Goal: Transaction & Acquisition: Purchase product/service

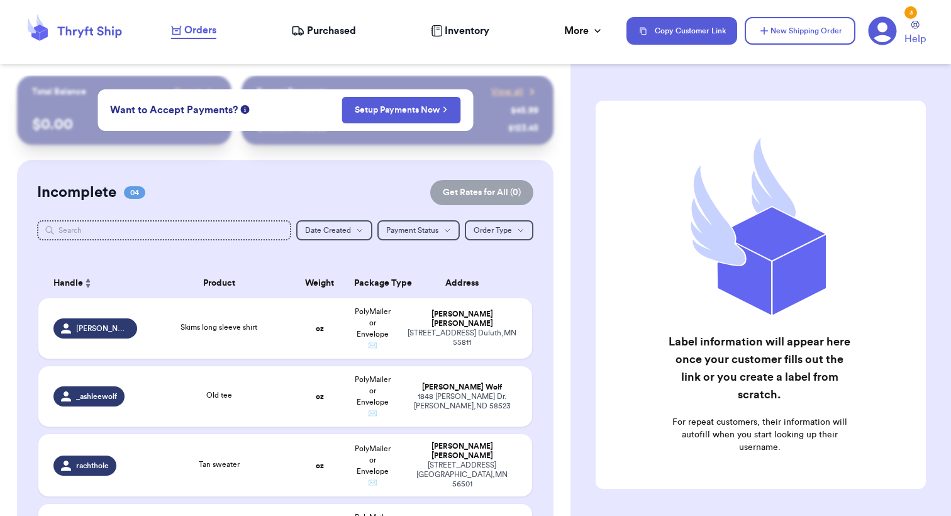
click at [334, 40] on nav "Orders Purchased Inventory More Stats Completed Orders Payments Payouts Copy Cu…" at bounding box center [554, 30] width 792 height 41
click at [333, 28] on span "Purchased" at bounding box center [331, 30] width 49 height 15
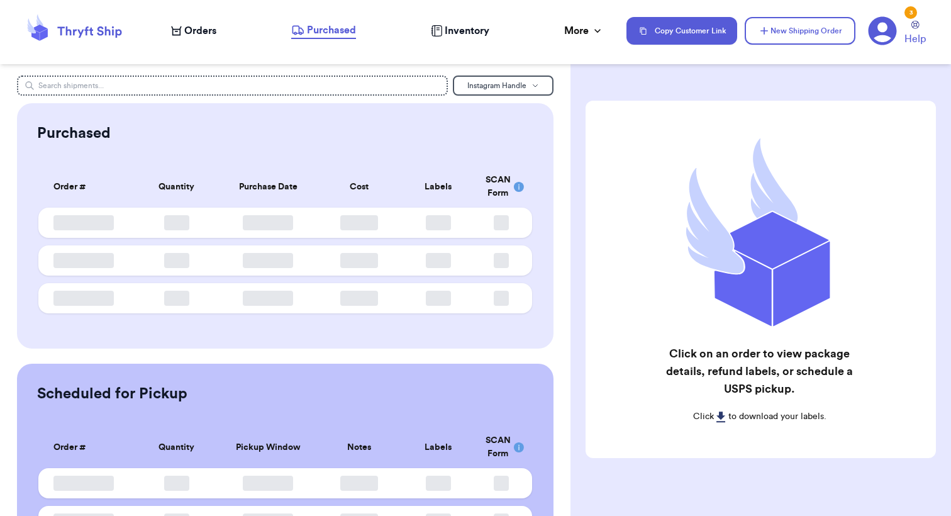
click at [210, 34] on span "Orders" at bounding box center [200, 30] width 32 height 15
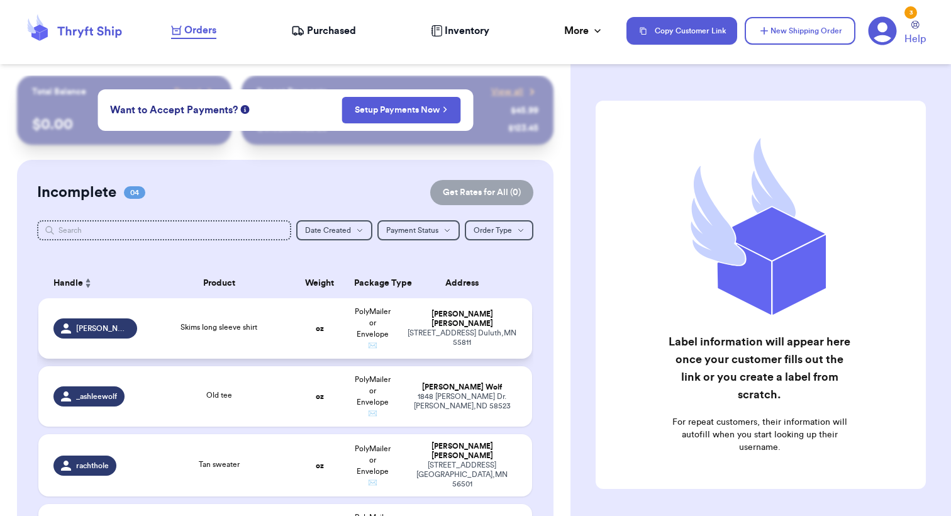
click at [298, 337] on td "oz" at bounding box center [319, 328] width 53 height 60
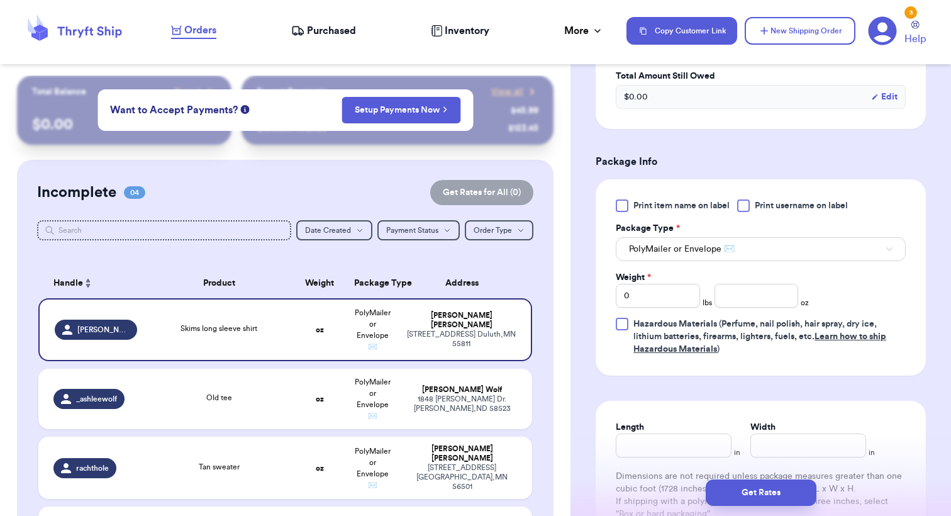
scroll to position [452, 0]
click at [744, 295] on input "number" at bounding box center [756, 294] width 84 height 24
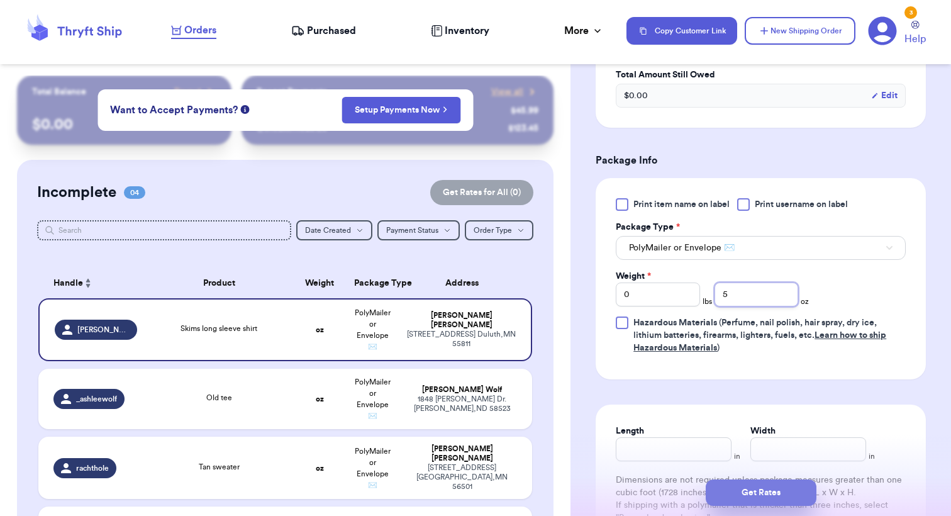
type input "5"
click at [764, 492] on button "Get Rates" at bounding box center [760, 492] width 111 height 26
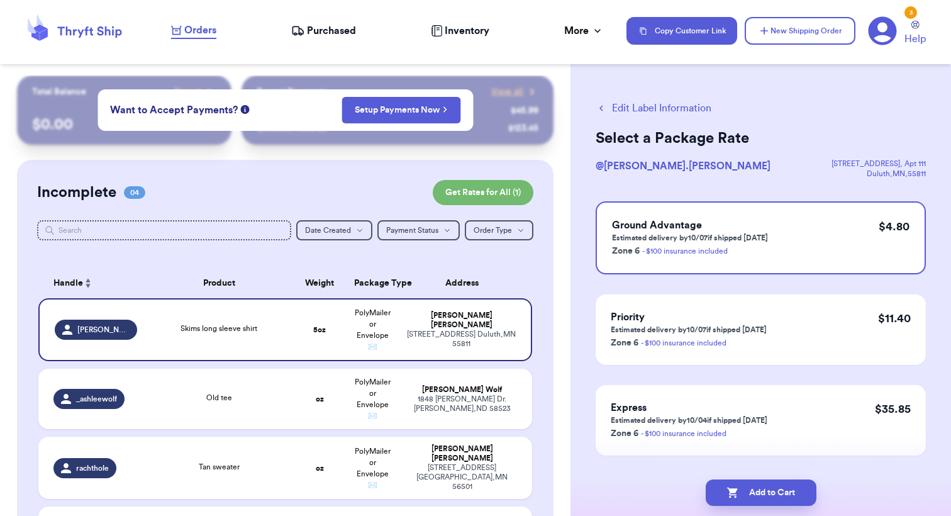
scroll to position [0, 0]
click at [770, 493] on button "Add to Cart" at bounding box center [760, 492] width 111 height 26
checkbox input "true"
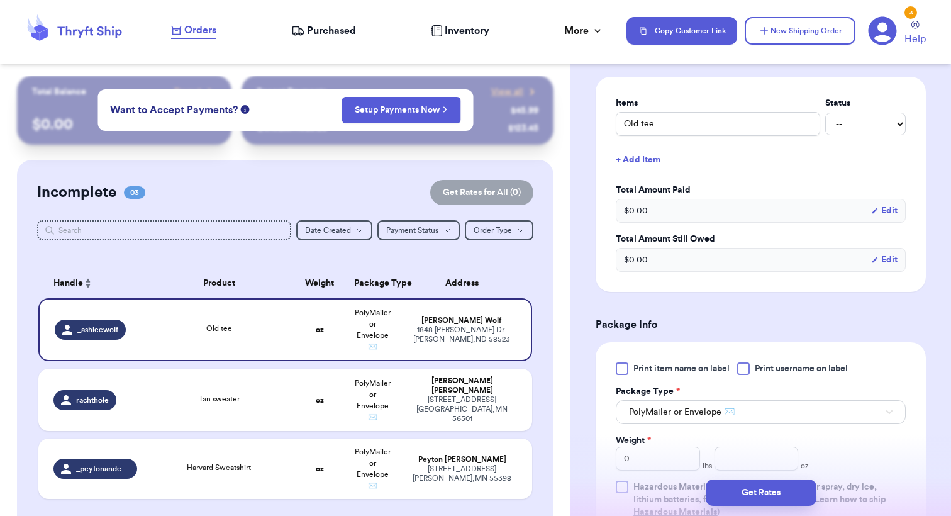
scroll to position [346, 0]
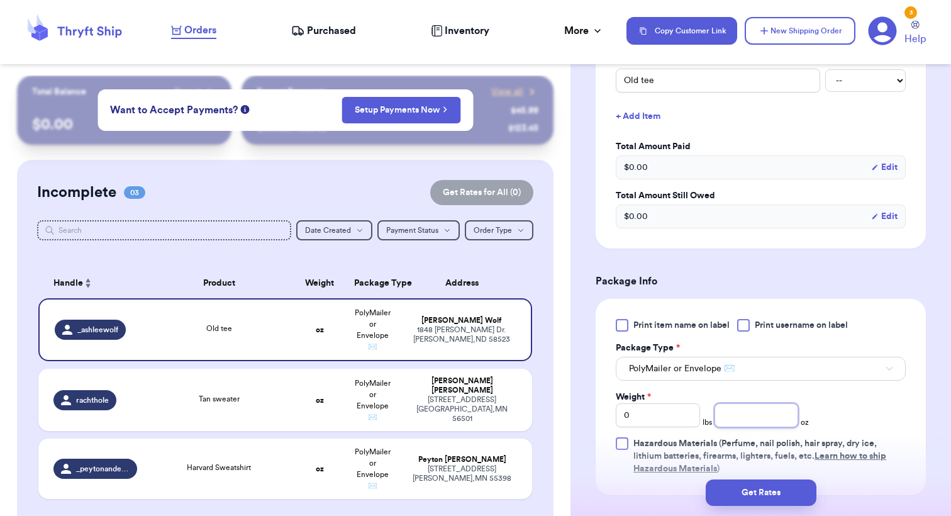
click at [768, 403] on input "number" at bounding box center [756, 415] width 84 height 24
type input "6"
click at [747, 492] on button "Get Rates" at bounding box center [760, 492] width 111 height 26
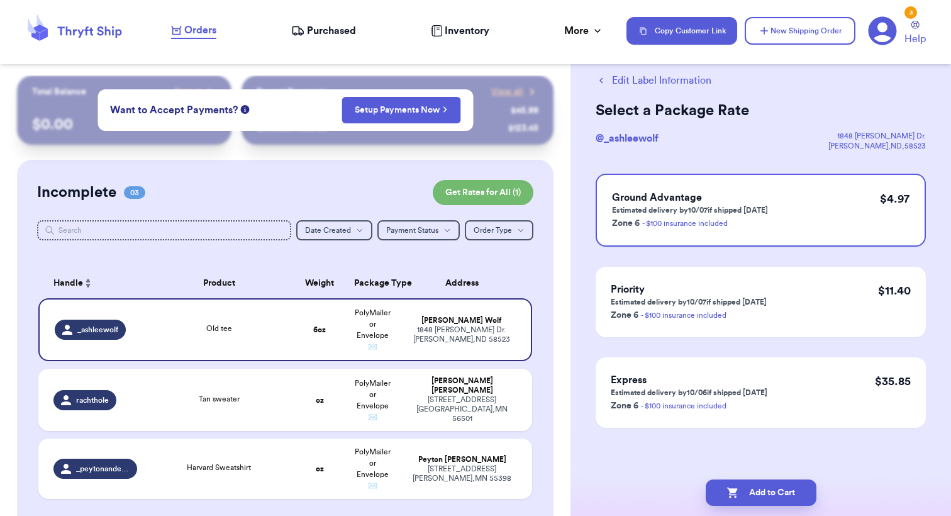
scroll to position [0, 0]
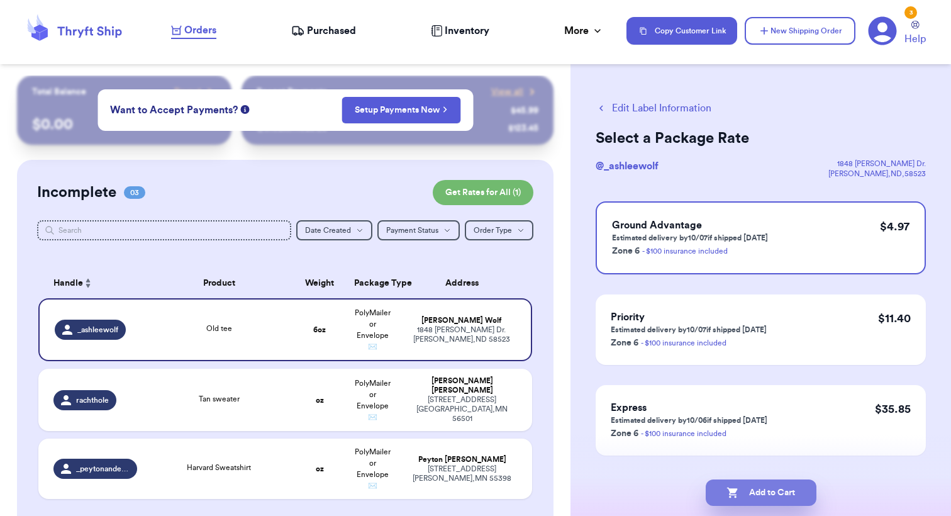
click at [747, 492] on button "Add to Cart" at bounding box center [760, 492] width 111 height 26
checkbox input "true"
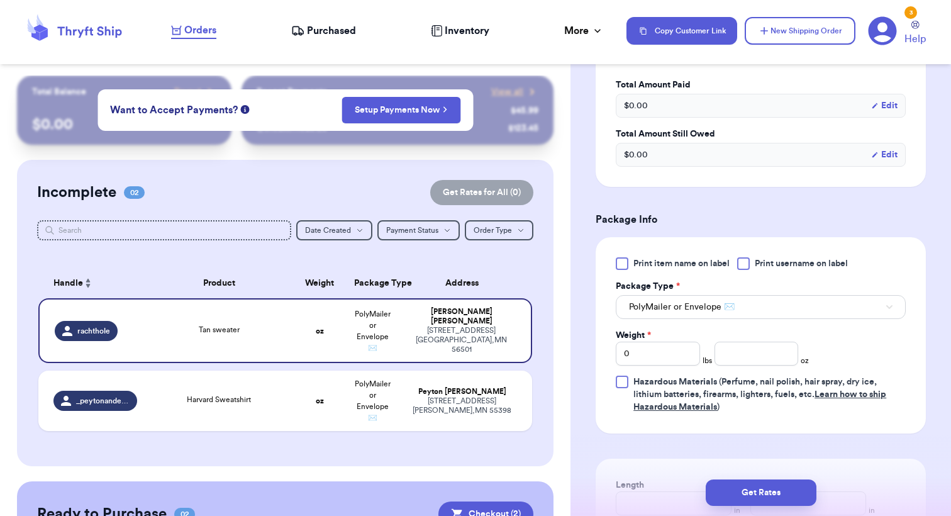
scroll to position [401, 0]
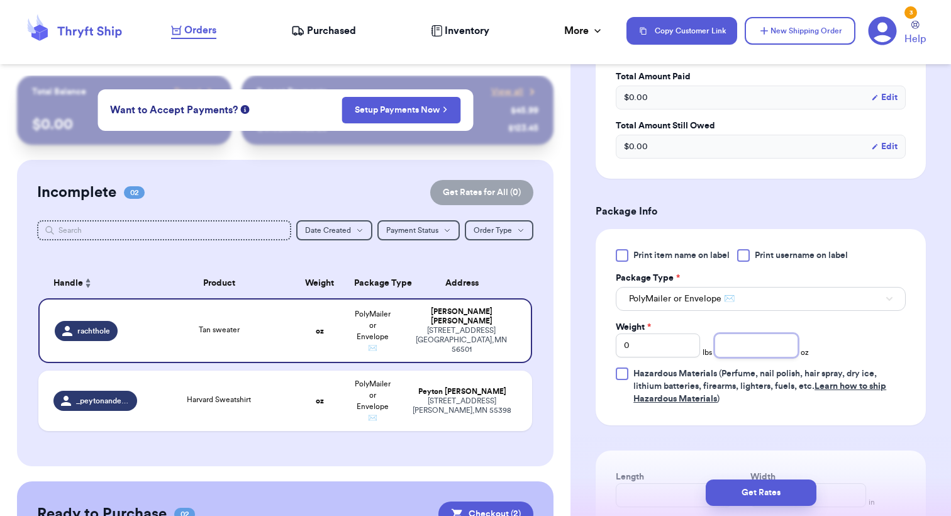
click at [736, 348] on input "number" at bounding box center [756, 345] width 84 height 24
type input "8"
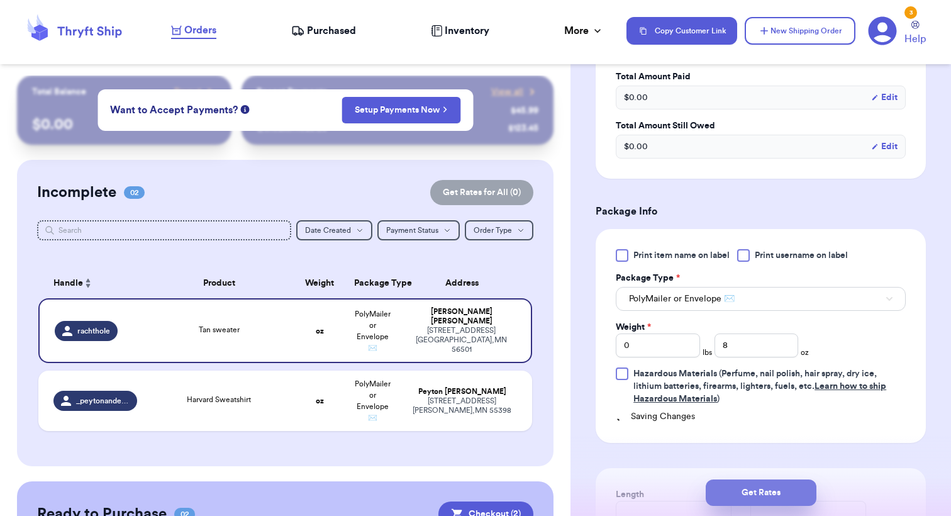
click at [749, 493] on button "Get Rates" at bounding box center [760, 492] width 111 height 26
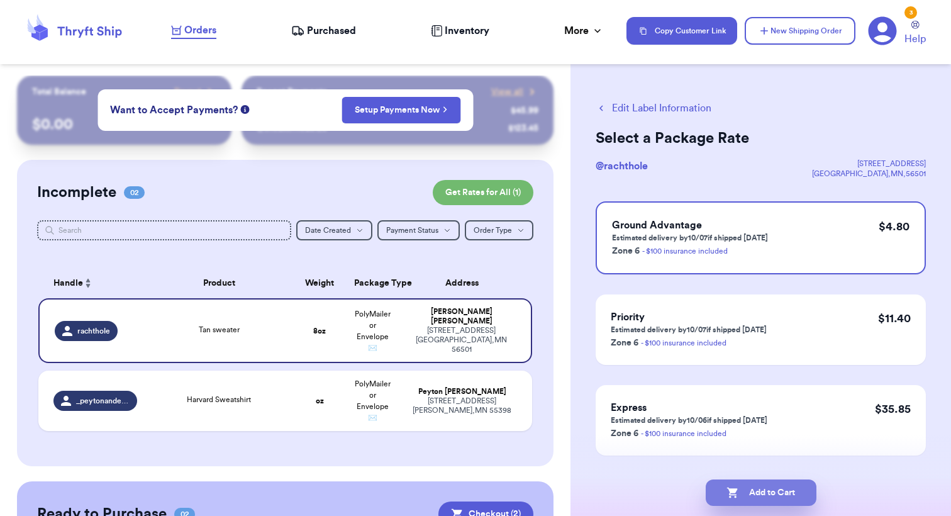
click at [749, 492] on button "Add to Cart" at bounding box center [760, 492] width 111 height 26
checkbox input "true"
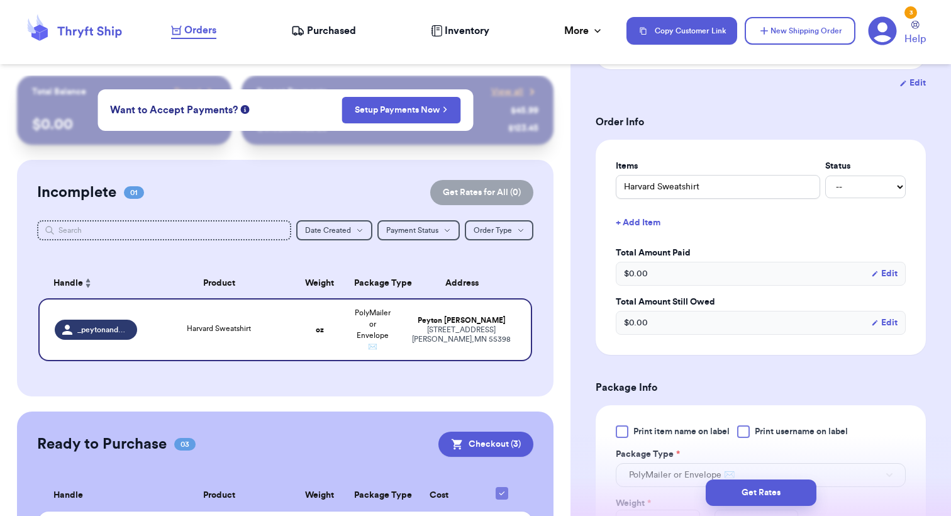
scroll to position [417, 0]
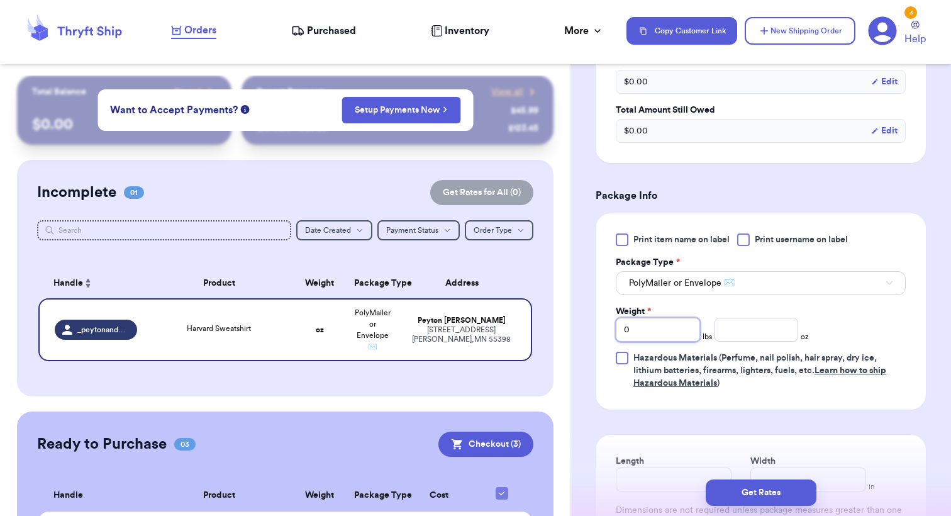
click at [676, 330] on input "0" at bounding box center [657, 329] width 84 height 24
type input "1"
click at [733, 336] on input "number" at bounding box center [756, 329] width 84 height 24
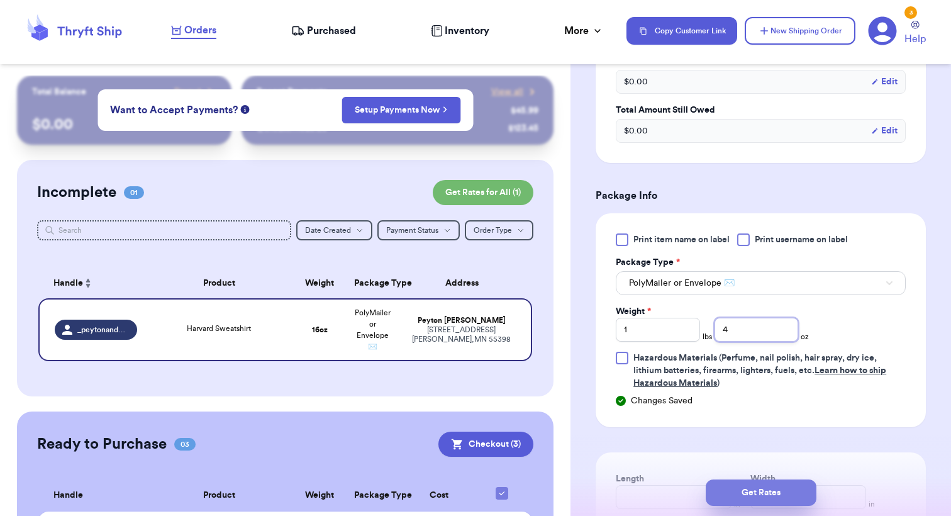
type input "4"
click at [744, 487] on button "Get Rates" at bounding box center [760, 492] width 111 height 26
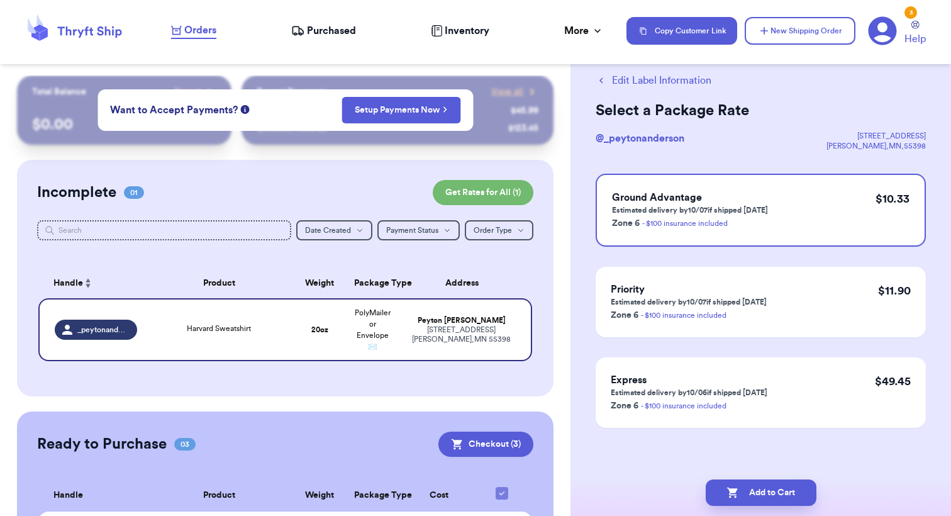
scroll to position [0, 0]
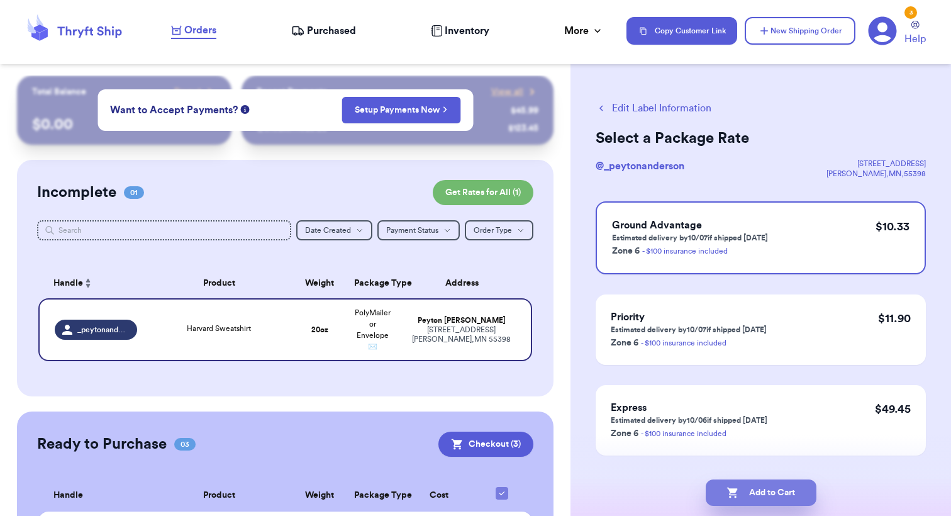
click at [754, 500] on button "Add to Cart" at bounding box center [760, 492] width 111 height 26
checkbox input "true"
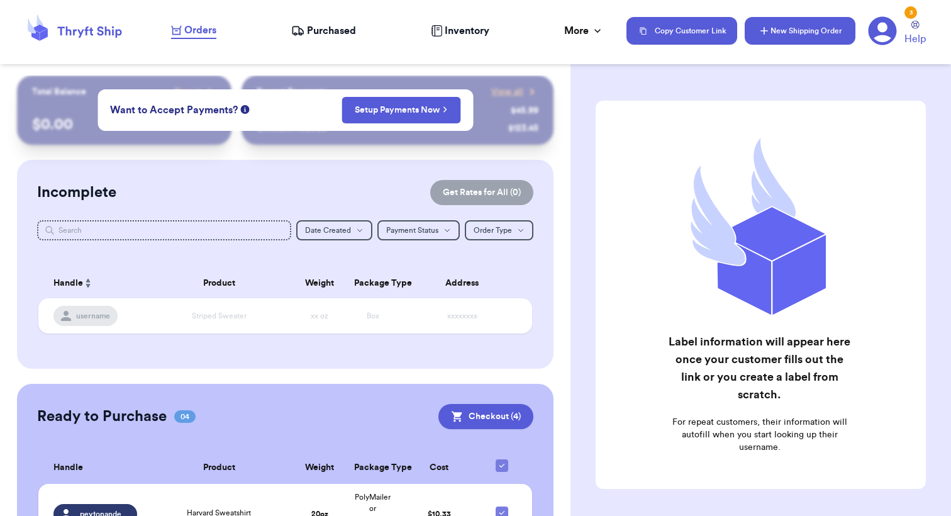
click at [784, 35] on button "New Shipping Order" at bounding box center [799, 31] width 111 height 28
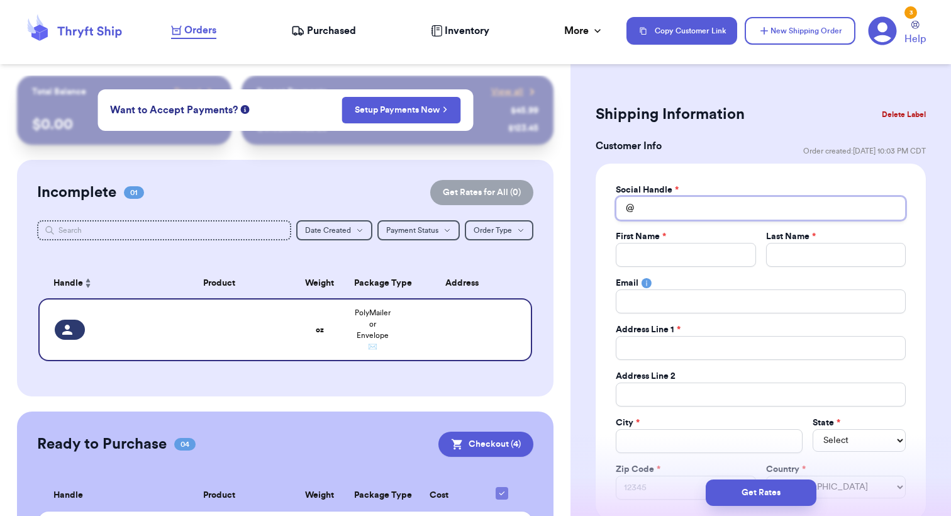
click at [690, 214] on input "Total Amount Paid" at bounding box center [760, 208] width 290 height 24
type input "w"
type input "wa"
type input "wan"
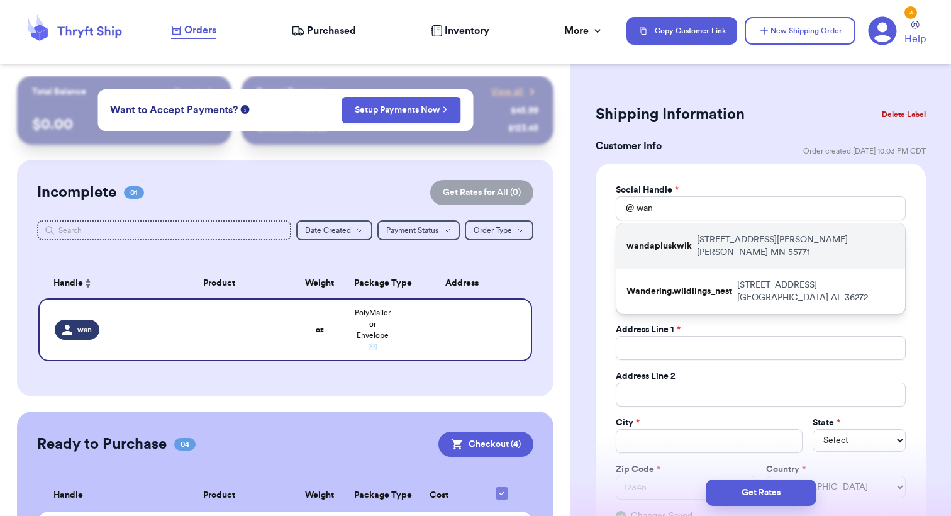
click at [725, 234] on p "[STREET_ADDRESS][PERSON_NAME][PERSON_NAME]" at bounding box center [796, 245] width 198 height 25
type input "wandapluskwik"
type input "[PERSON_NAME]"
type input "Pluskwik"
type input "[EMAIL_ADDRESS][DOMAIN_NAME]"
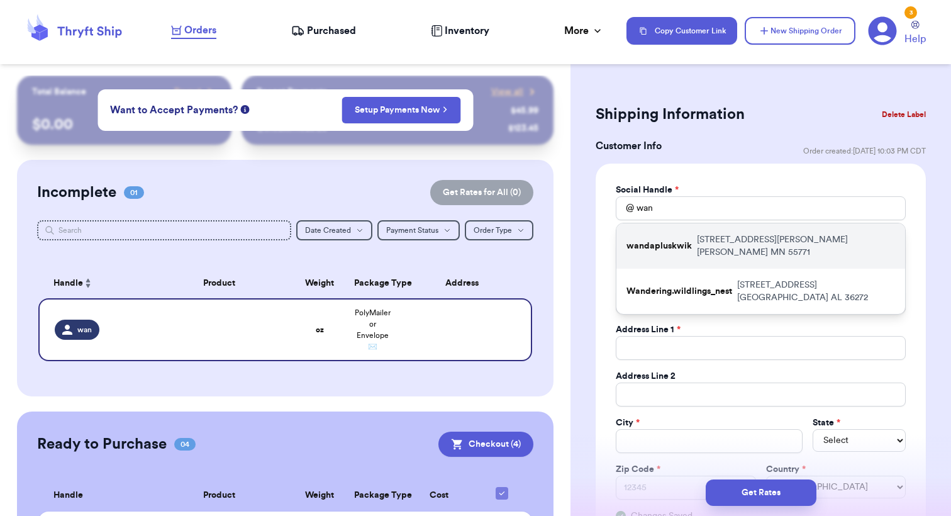
type input "[STREET_ADDRESS][PERSON_NAME]"
type input "[PERSON_NAME]"
select select "MN"
type input "55771"
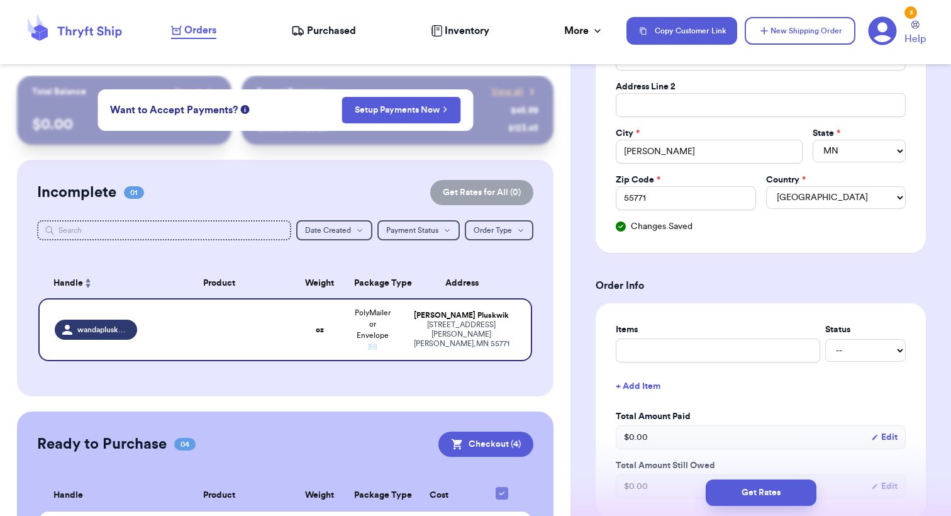
scroll to position [308, 0]
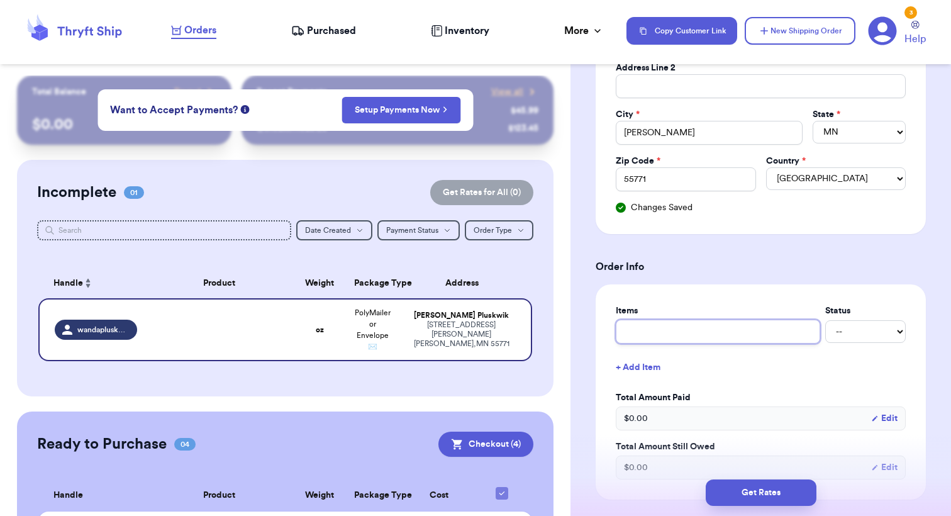
type input "m"
type input "ma"
type input "mad"
type input "made"
type input "madew"
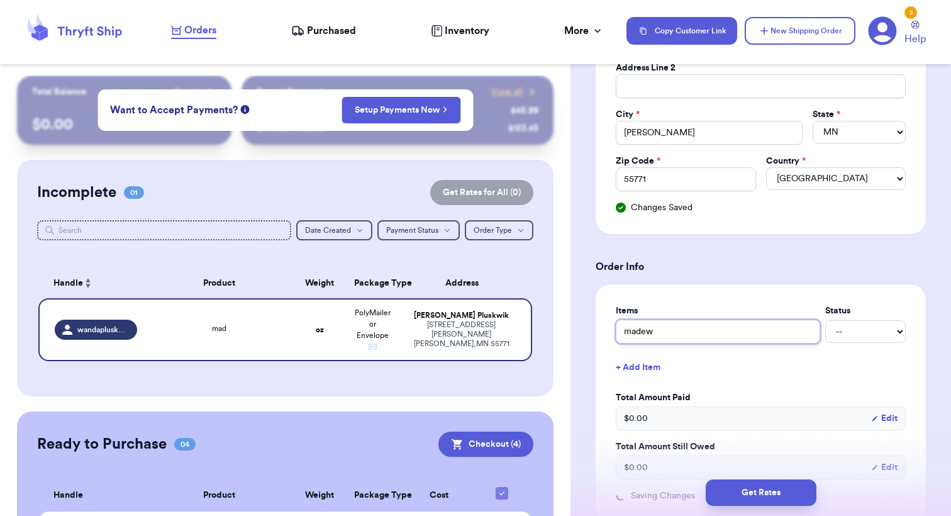
type input "madewe"
type input "madewel"
type input "[PERSON_NAME]"
type input "[PERSON_NAME] s"
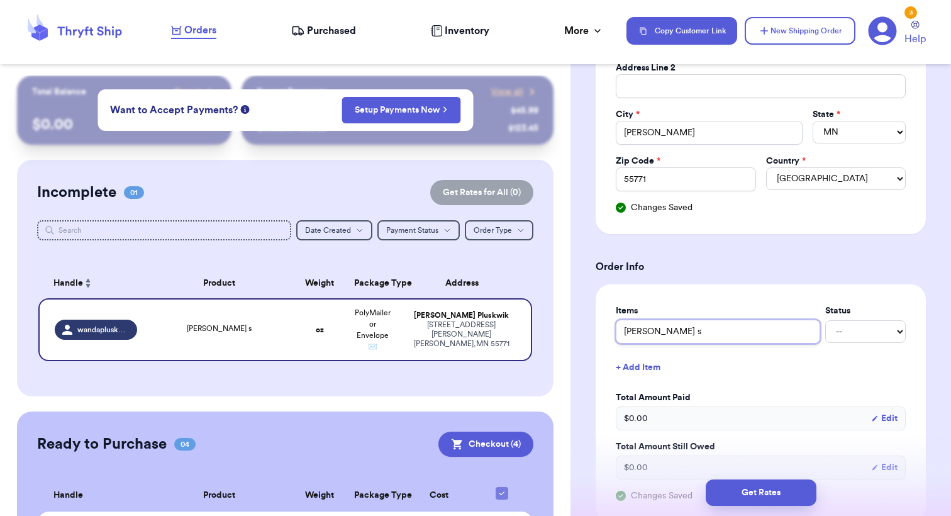
type input "[PERSON_NAME]"
type input "[PERSON_NAME] sea"
type input "[PERSON_NAME] seat"
type input "[PERSON_NAME] [PERSON_NAME]"
type input "[PERSON_NAME] seater"
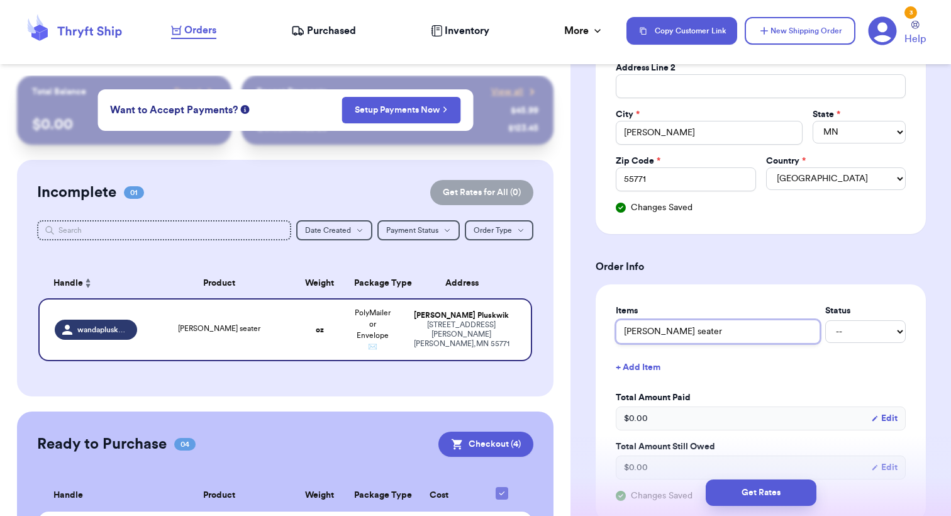
click at [668, 327] on input "[PERSON_NAME] seater" at bounding box center [717, 331] width 204 height 24
type input "[PERSON_NAME] sweater"
type input "[PERSON_NAME] sw3eater"
type input "[PERSON_NAME] sweater"
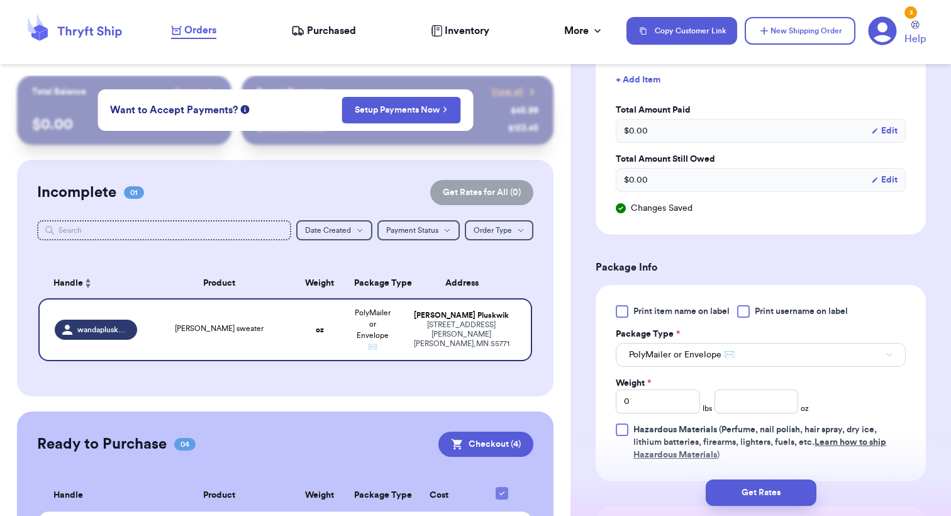
scroll to position [610, 0]
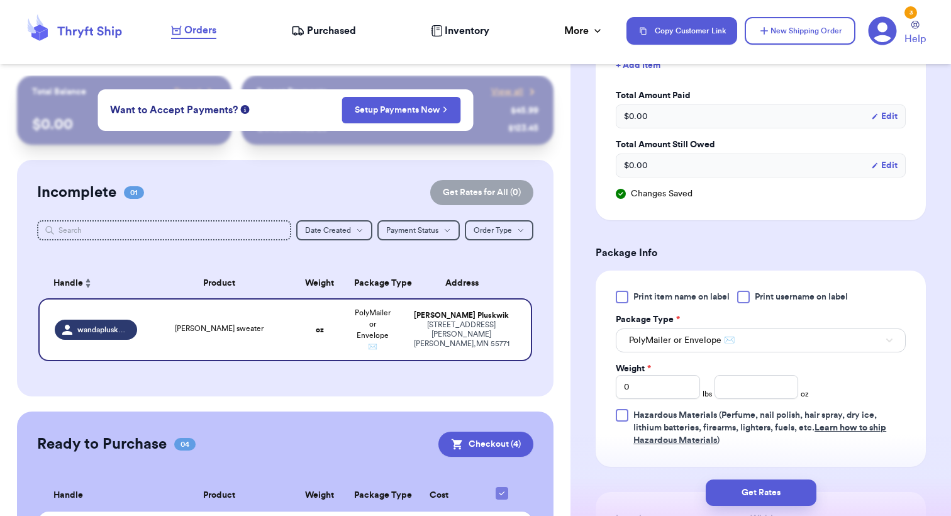
type input "[PERSON_NAME] sweater"
click at [748, 378] on input "number" at bounding box center [756, 387] width 84 height 24
type input "10"
click at [755, 493] on button "Get Rates" at bounding box center [760, 492] width 111 height 26
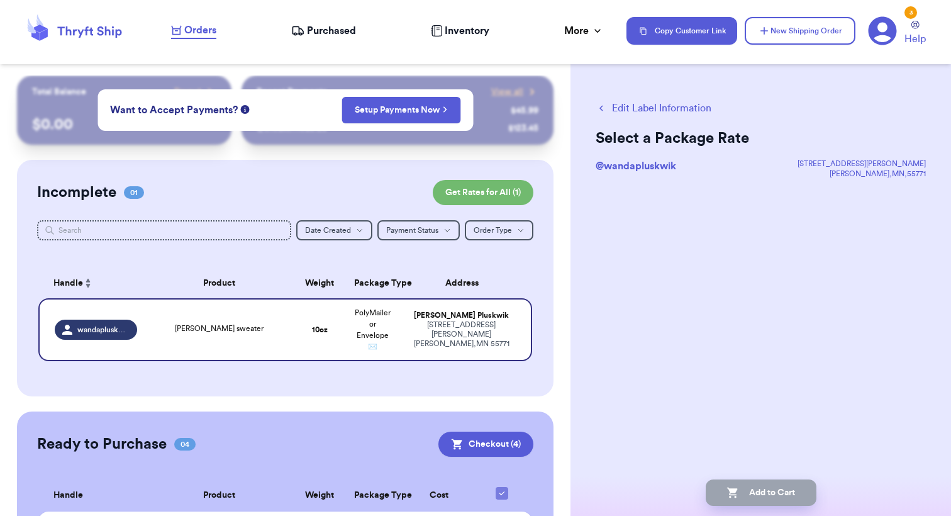
scroll to position [0, 0]
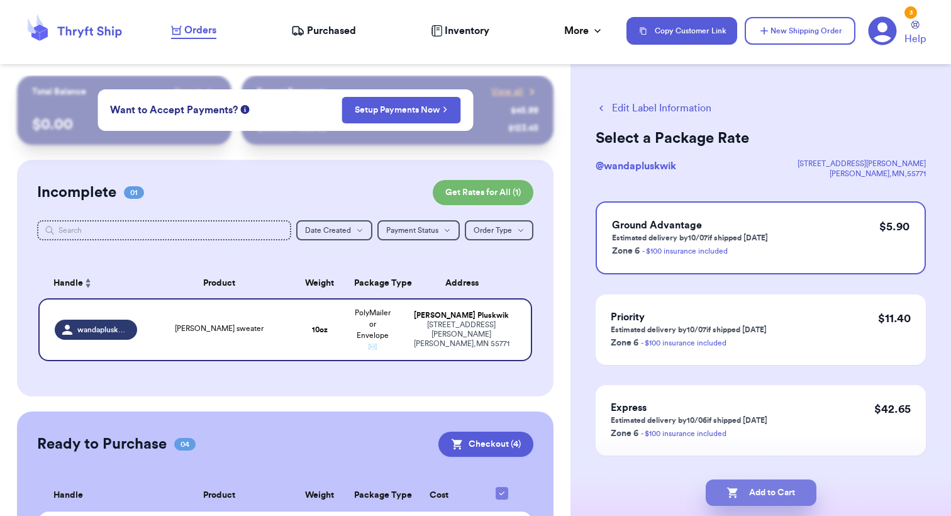
click at [747, 492] on button "Add to Cart" at bounding box center [760, 492] width 111 height 26
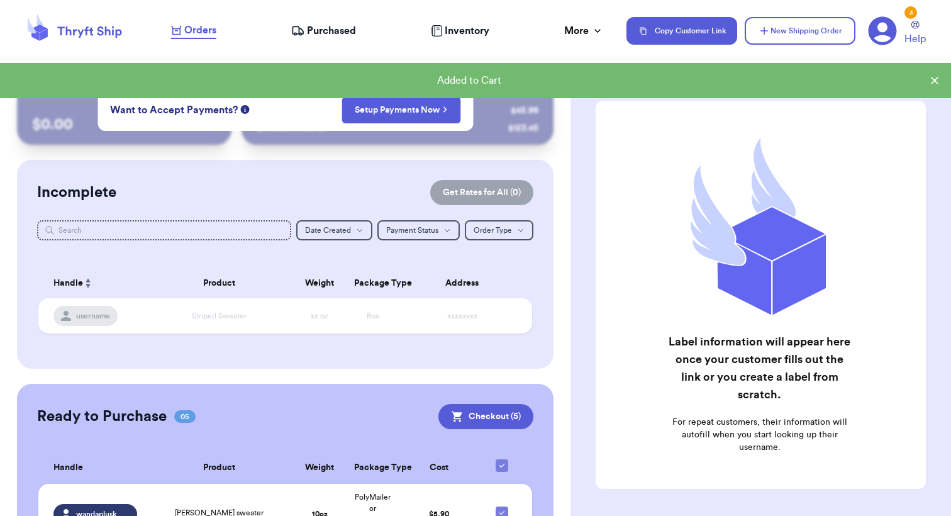
checkbox input "true"
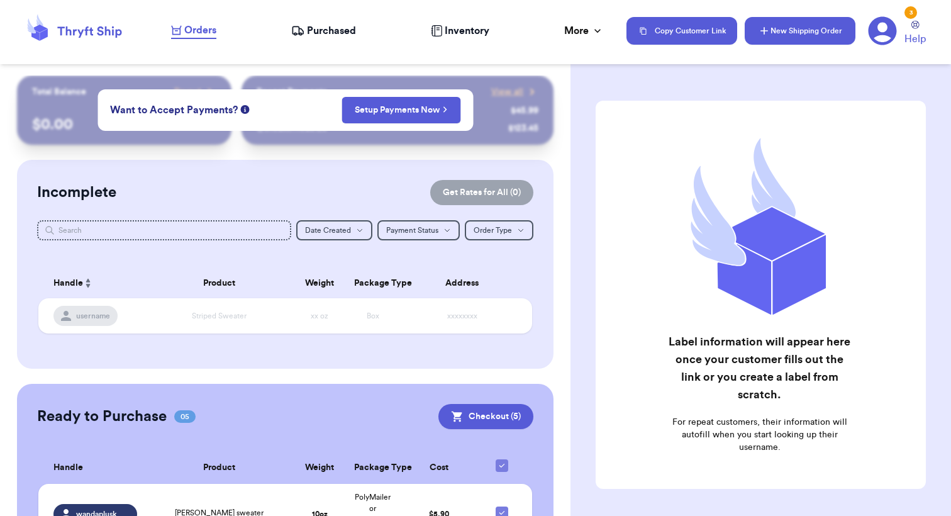
click at [808, 28] on button "New Shipping Order" at bounding box center [799, 31] width 111 height 28
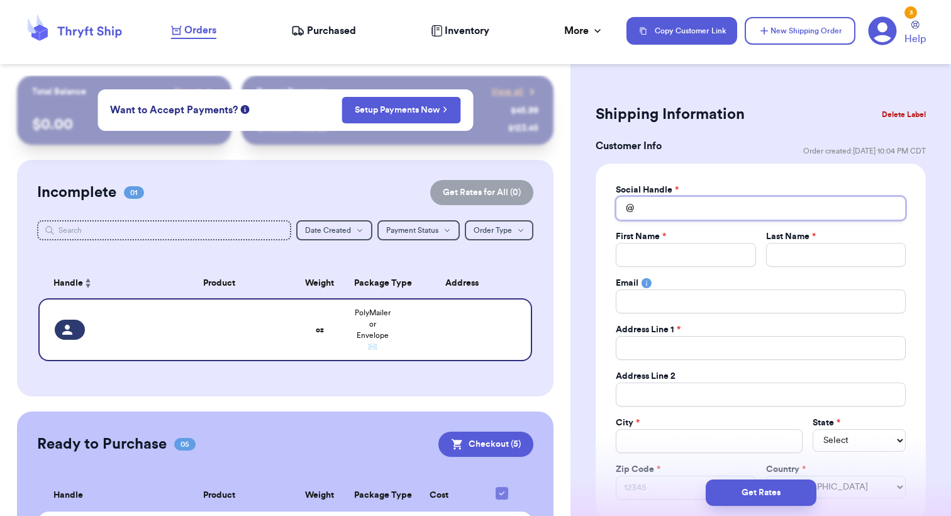
click at [702, 210] on input "Total Amount Paid" at bounding box center [760, 208] width 290 height 24
type input "a"
type input "ab"
type input "abb"
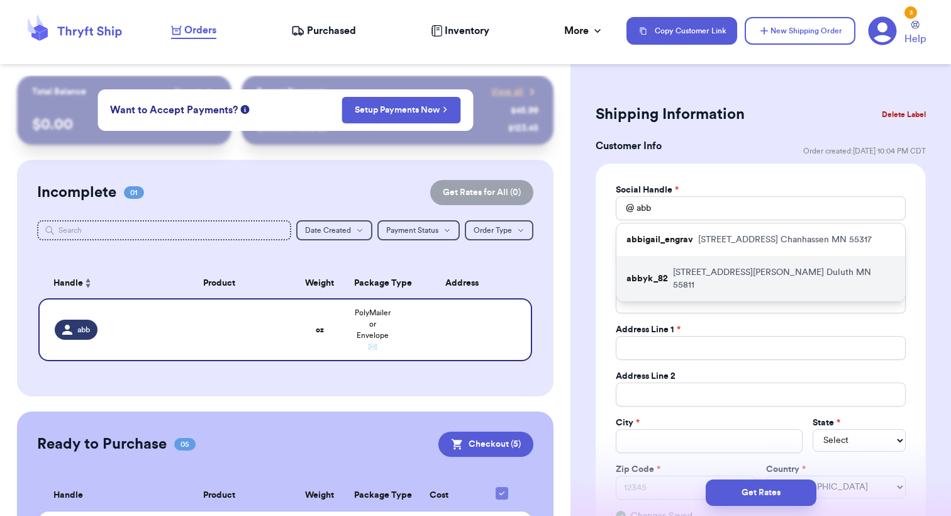
click at [704, 265] on div "abbyk_82 [STREET_ADDRESS][PERSON_NAME]" at bounding box center [760, 278] width 289 height 45
type input "abbyk_82"
type input "Abby"
type input "[PERSON_NAME]"
type input "[EMAIL_ADDRESS][DOMAIN_NAME]"
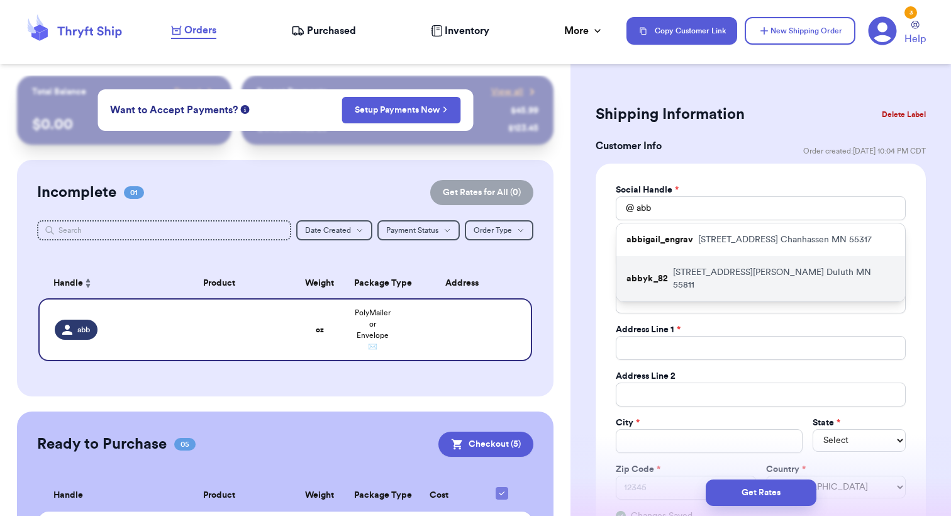
type input "[STREET_ADDRESS][PERSON_NAME]"
type input "Apartment 216"
type input "Duluth"
select select "MN"
type input "55811"
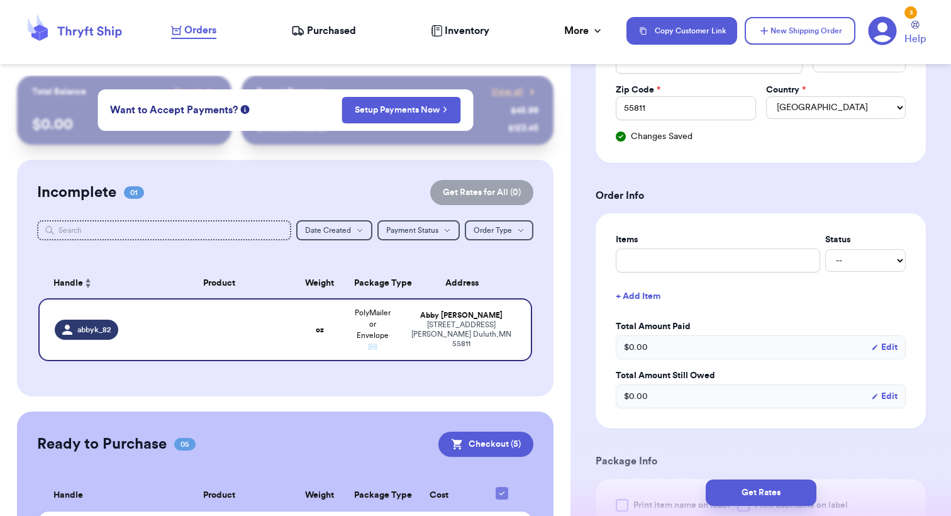
scroll to position [381, 0]
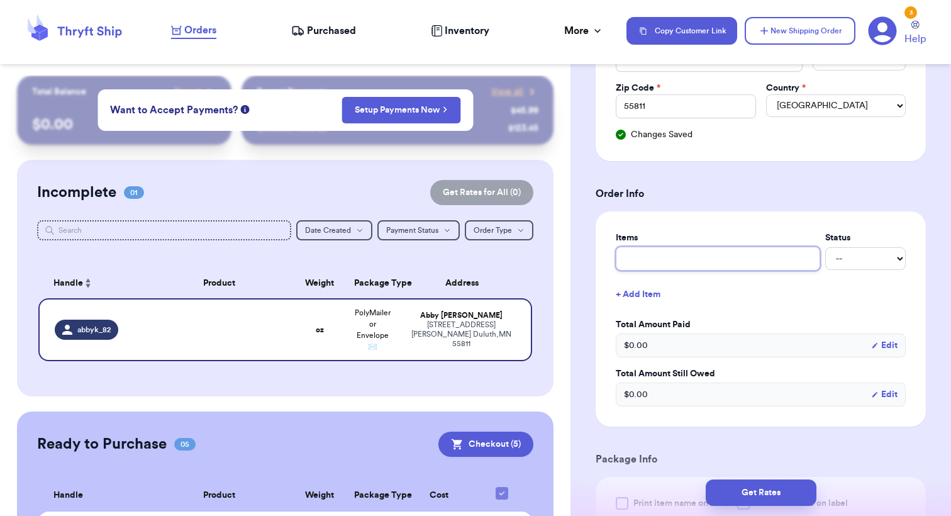
type input "A"
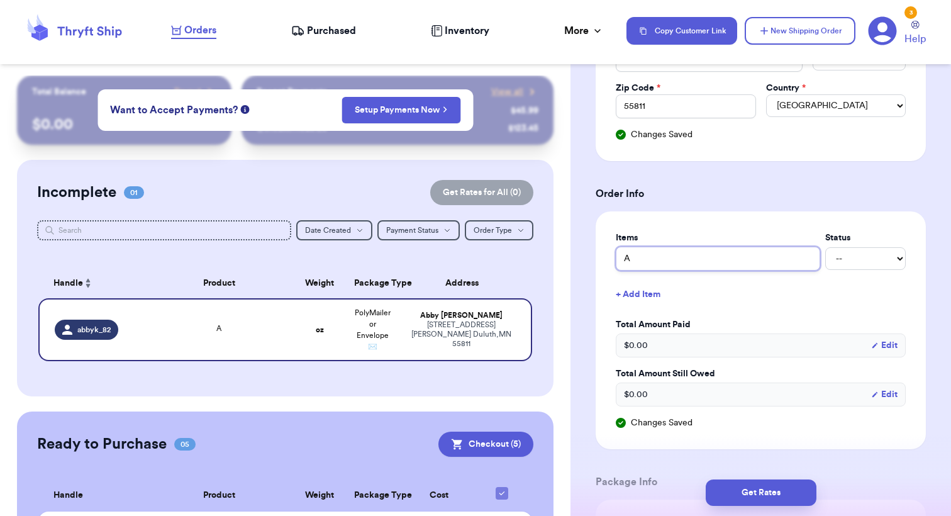
type input "Ak"
type input "[PERSON_NAME]"
type input "Akir"
type input "[PERSON_NAME]"
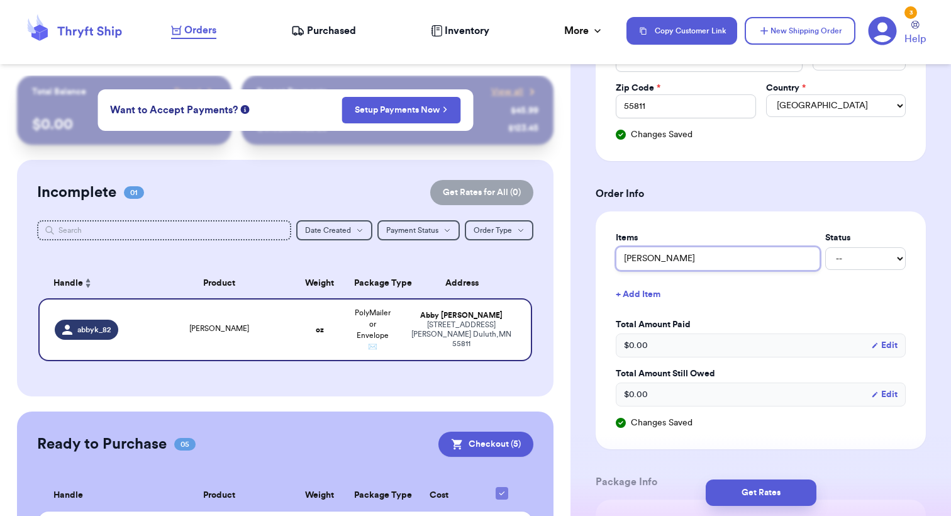
type input "[PERSON_NAME]"
type input "Akira Easy"
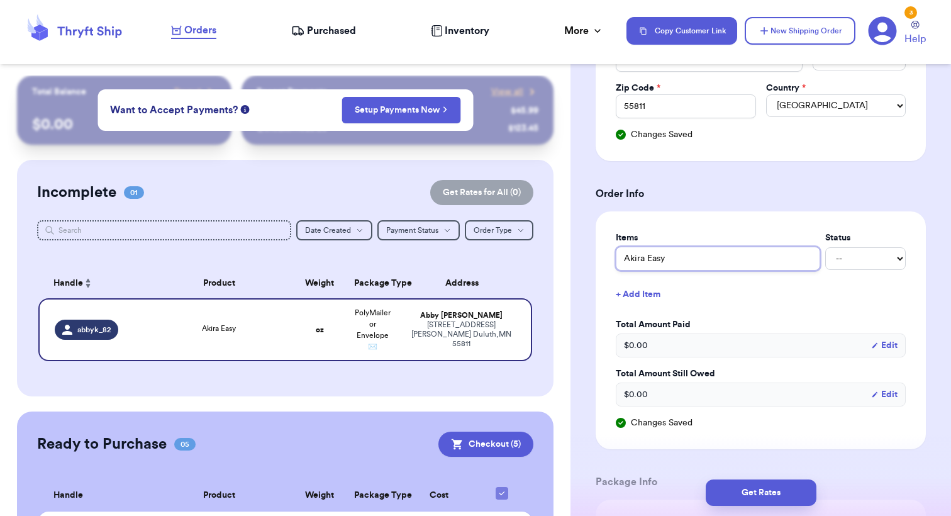
type input "[PERSON_NAME] Easy L"
type input "Akira Easy Lo"
type input "[PERSON_NAME] Easy Lov"
type input "[PERSON_NAME] Easy Love"
type input "[PERSON_NAME] Easy Lover"
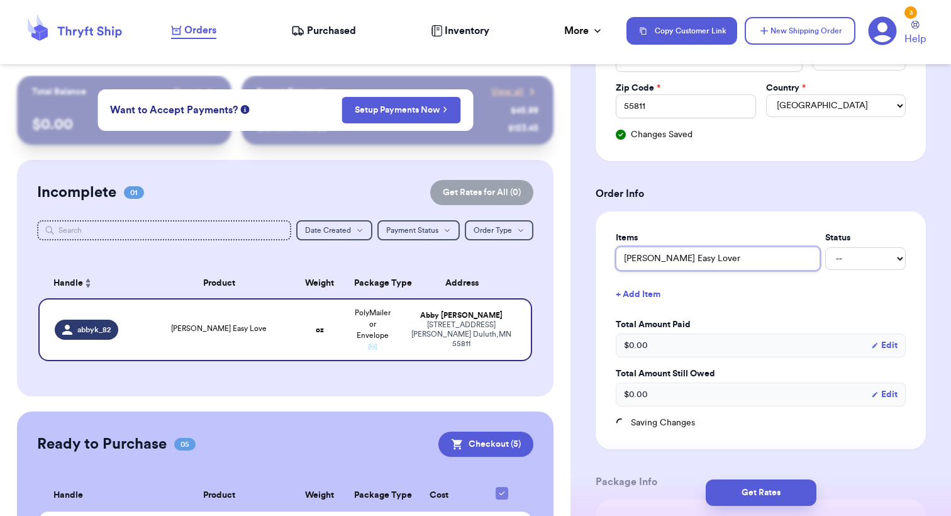
type input "[PERSON_NAME] Easy Lover"
type input "[PERSON_NAME] Easy Lover B"
type input "[PERSON_NAME] Easy Lover [PERSON_NAME]"
type input "[PERSON_NAME] Easy Lover Bod"
type input "[PERSON_NAME] Easy Lover Body"
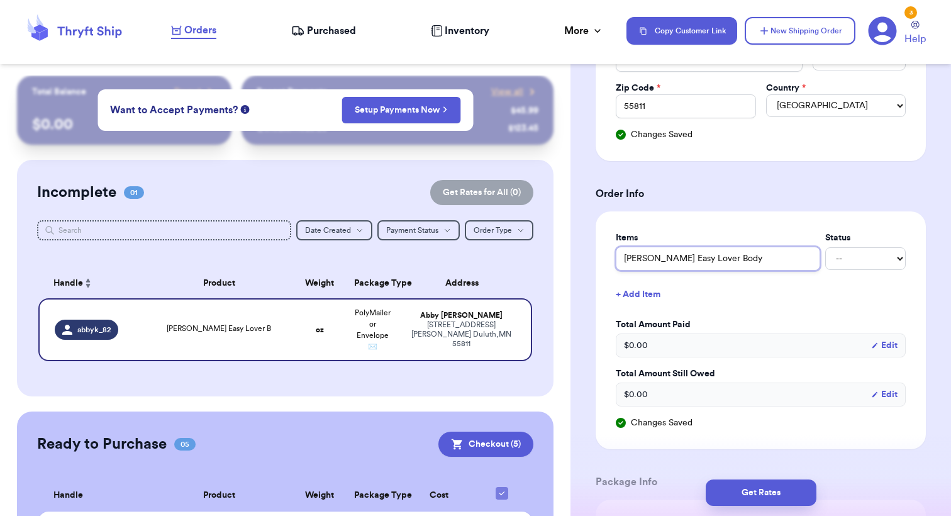
type input "[PERSON_NAME] Easy Lover Bodys"
type input "[PERSON_NAME] Easy Lover Bodysu"
type input "[PERSON_NAME] Easy Lover Bodysui"
type input "[PERSON_NAME] Easy Lover Bodysuit"
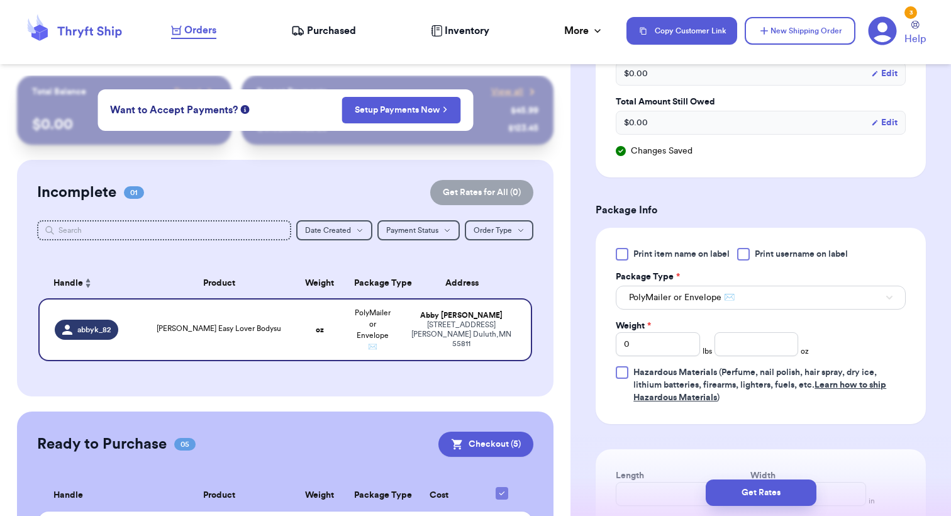
scroll to position [664, 0]
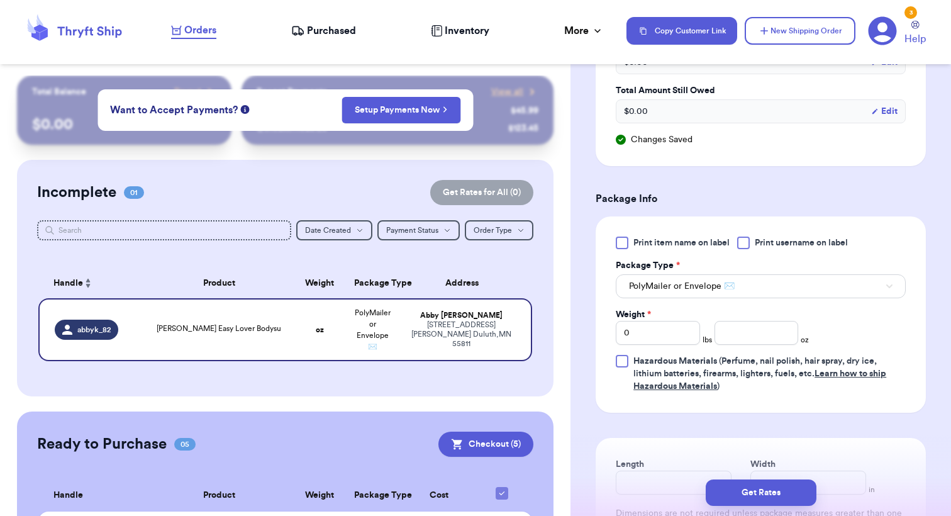
type input "[PERSON_NAME] Easy Lover Bodysuit"
click at [756, 328] on input "number" at bounding box center [756, 333] width 84 height 24
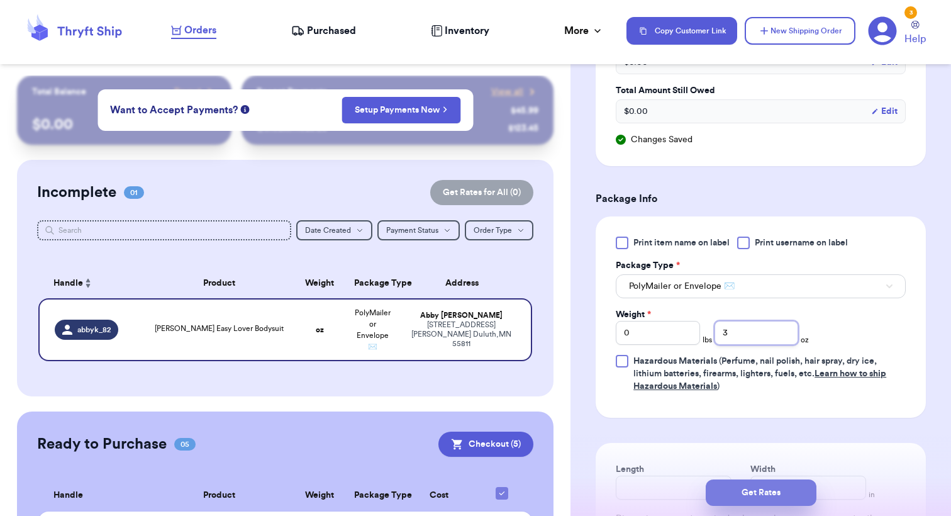
type input "3"
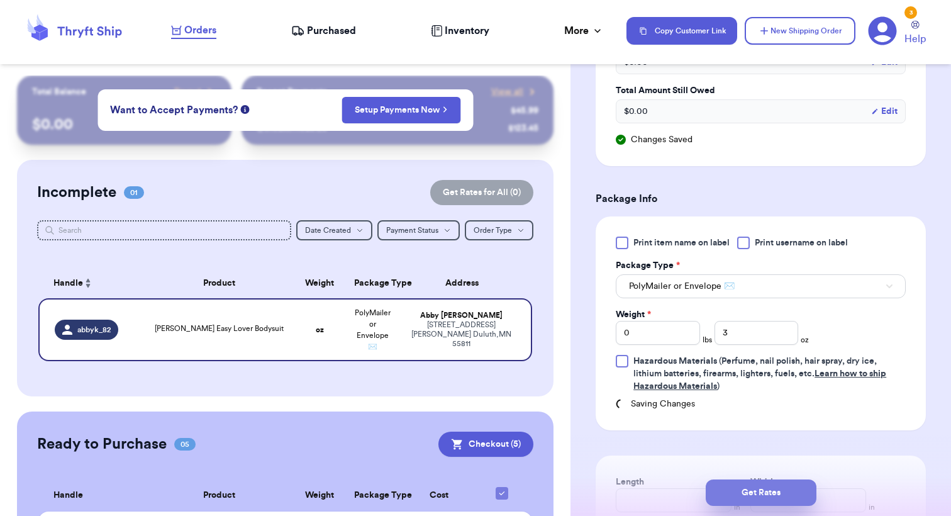
click at [754, 494] on button "Get Rates" at bounding box center [760, 492] width 111 height 26
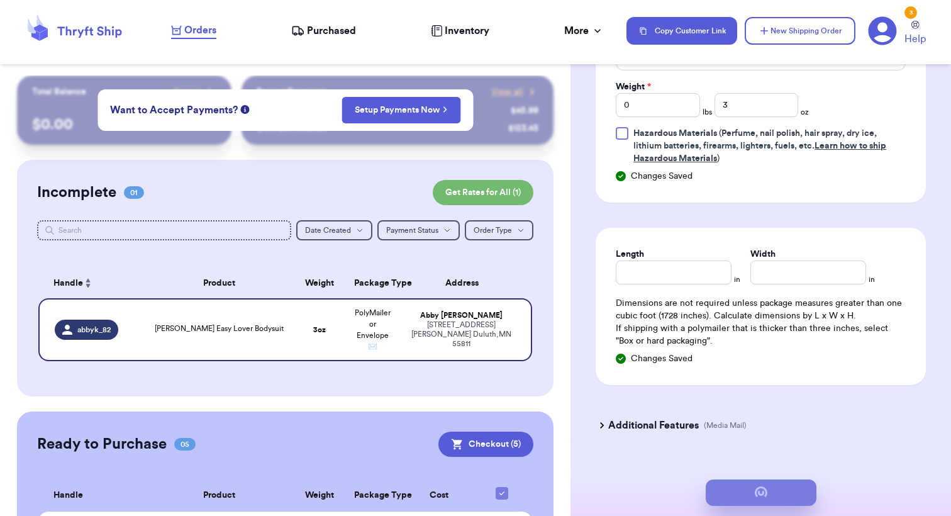
scroll to position [0, 0]
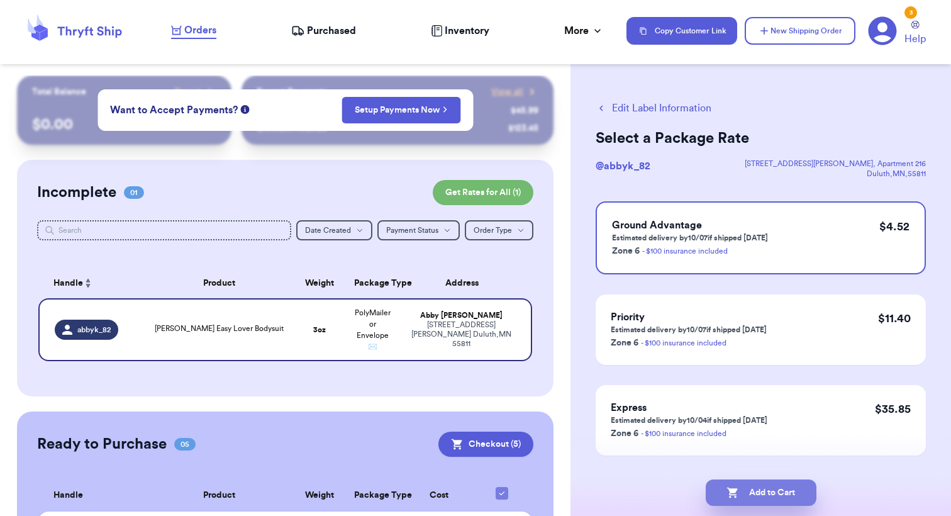
click at [753, 491] on button "Add to Cart" at bounding box center [760, 492] width 111 height 26
checkbox input "true"
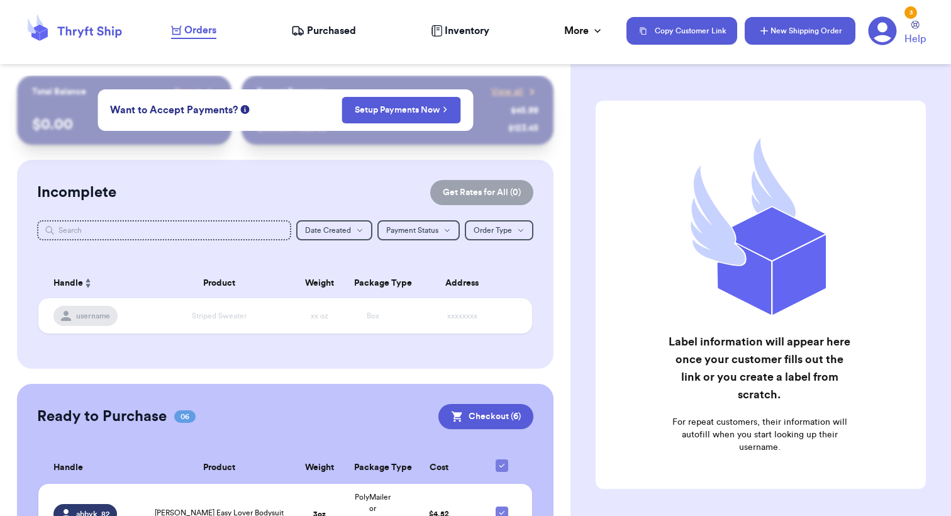
click at [826, 26] on button "New Shipping Order" at bounding box center [799, 31] width 111 height 28
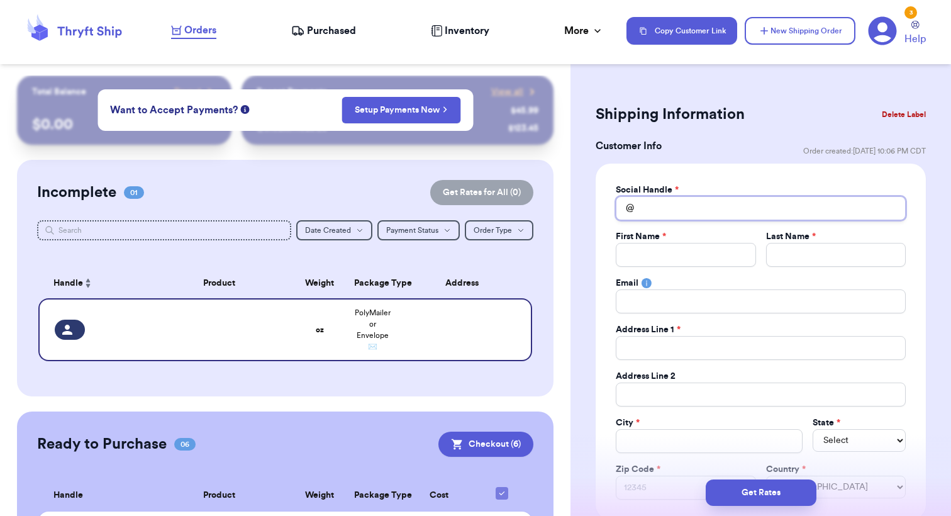
click at [685, 211] on input "Total Amount Paid" at bounding box center [760, 208] width 290 height 24
type input "m"
type input "ma"
type input "mac"
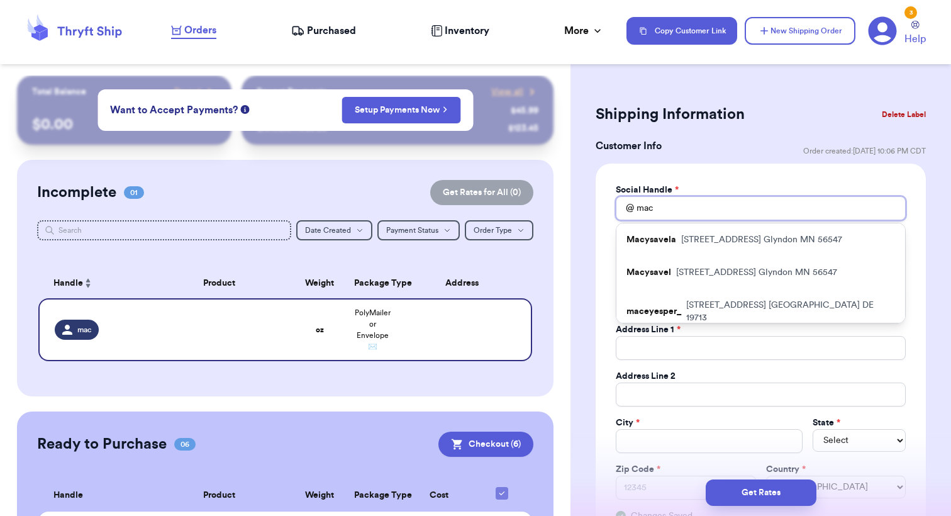
type input "Mac"
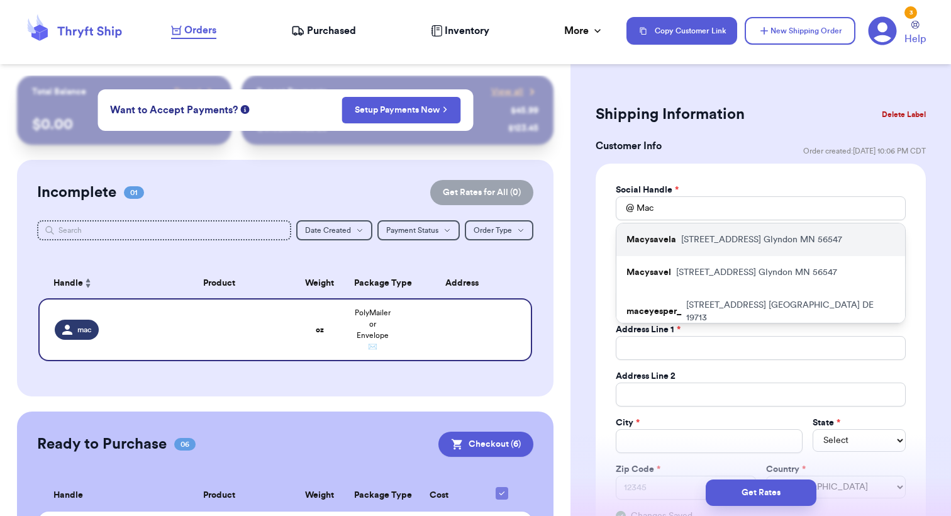
drag, startPoint x: 685, startPoint y: 211, endPoint x: 736, endPoint y: 238, distance: 57.4
click at [736, 238] on p "[STREET_ADDRESS]" at bounding box center [761, 239] width 161 height 13
type input "Macysavela"
type input "Macy"
type input "[PERSON_NAME]"
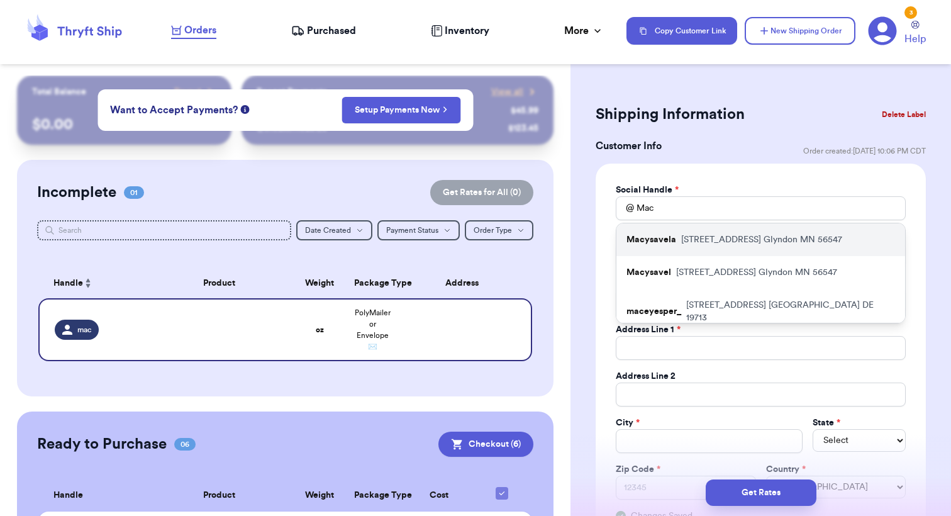
type input "[EMAIL_ADDRESS][DOMAIN_NAME]"
type input "[STREET_ADDRESS]"
type input "Glyndon"
select select "MN"
type input "56547"
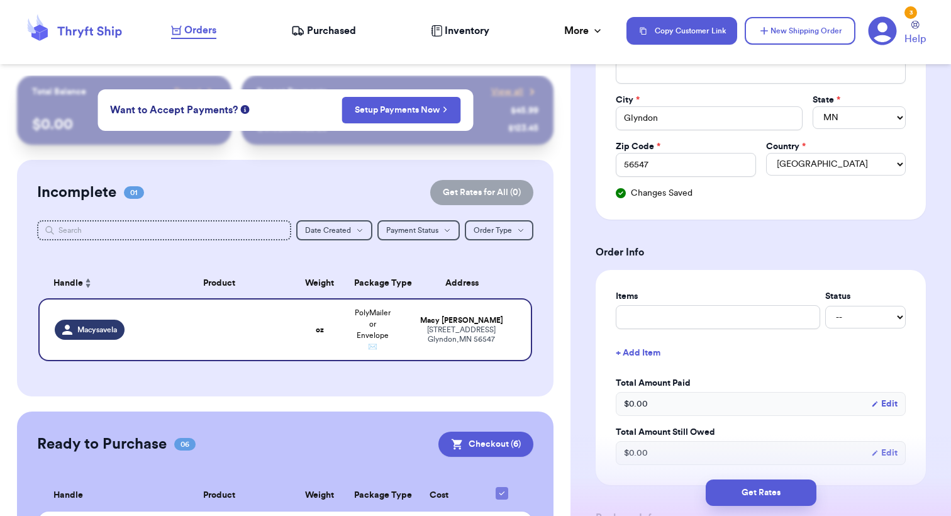
scroll to position [363, 0]
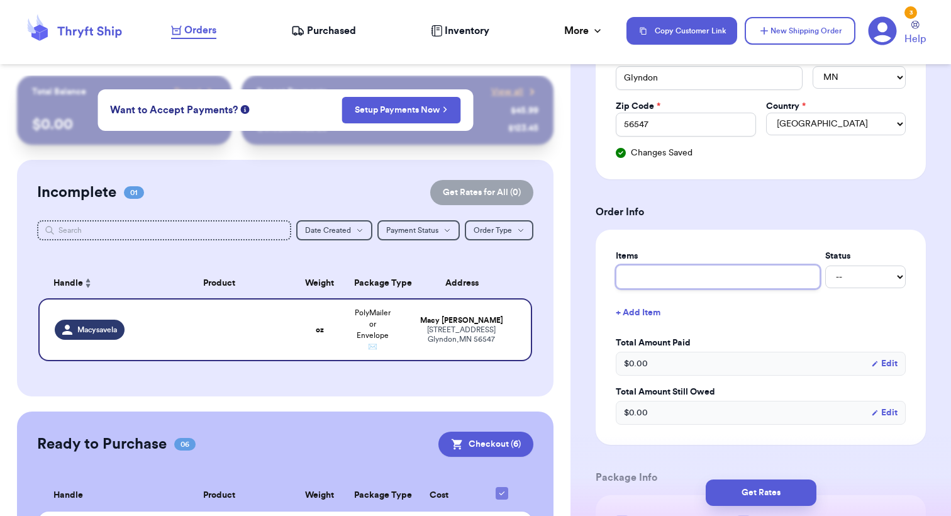
type input "S"
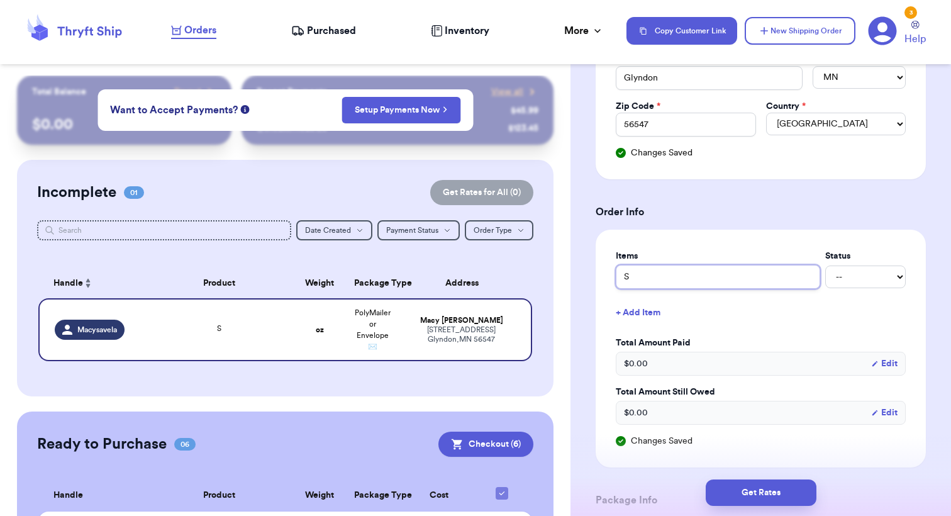
type input "Sk"
type input "Ski"
type input "Skim"
type input "Skims"
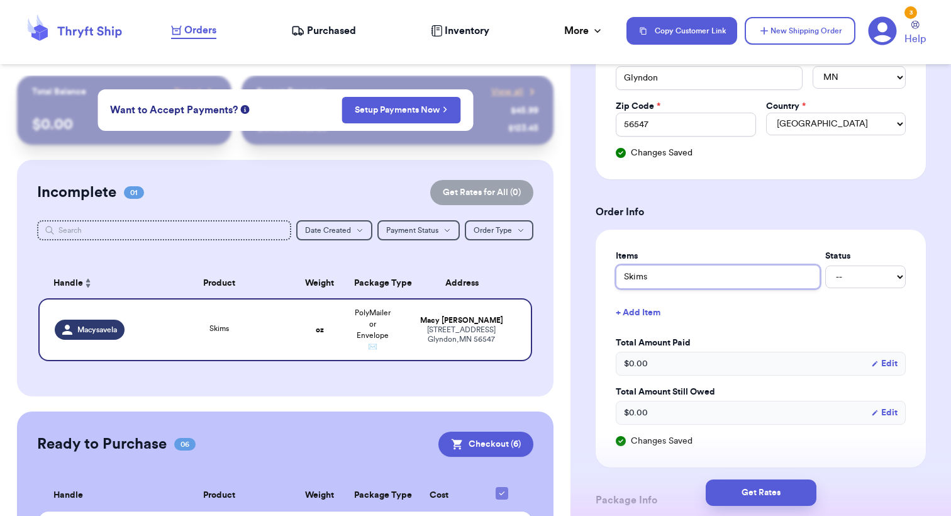
type input "Skims P"
type input "Skims Pu"
type input "Skims Pum"
type input "Skims Pump"
type input "Skims Pumpi"
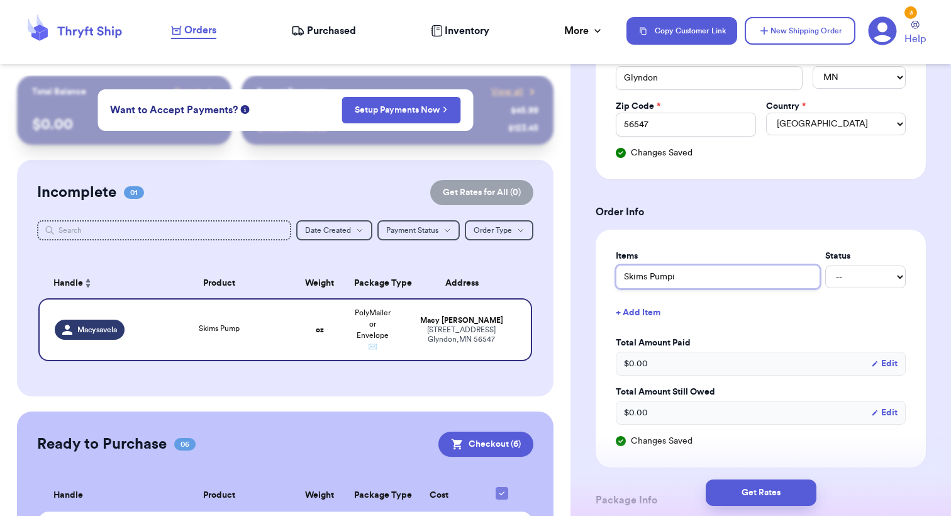
type input "Skims Pumpin"
type input "Skims Pumping"
type input "Skims Pumping B"
type input "Skims Pumping Br"
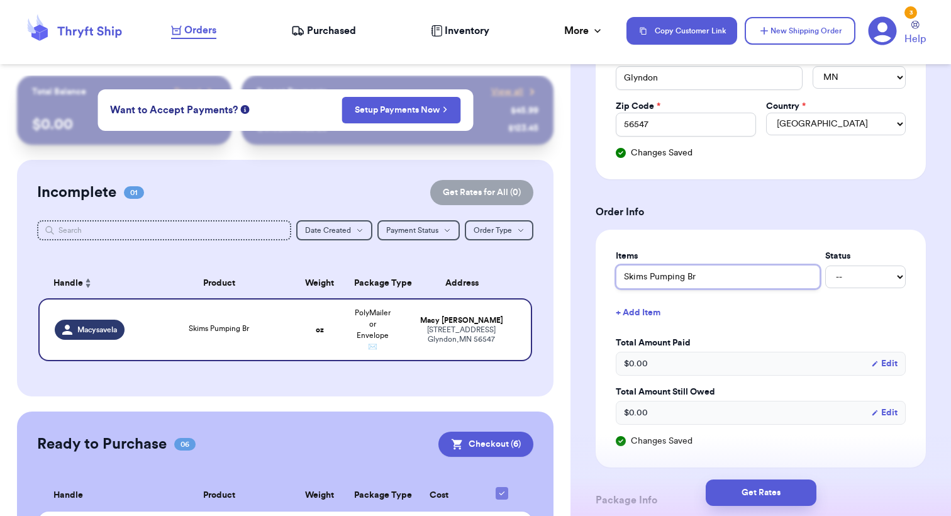
type input "Skims Pumping Bra"
type input "Skims Pumping Bral"
type input "Skims Pumping Brale"
type input "Skims Pumping Bralet"
type input "Skims Pumping Bralett"
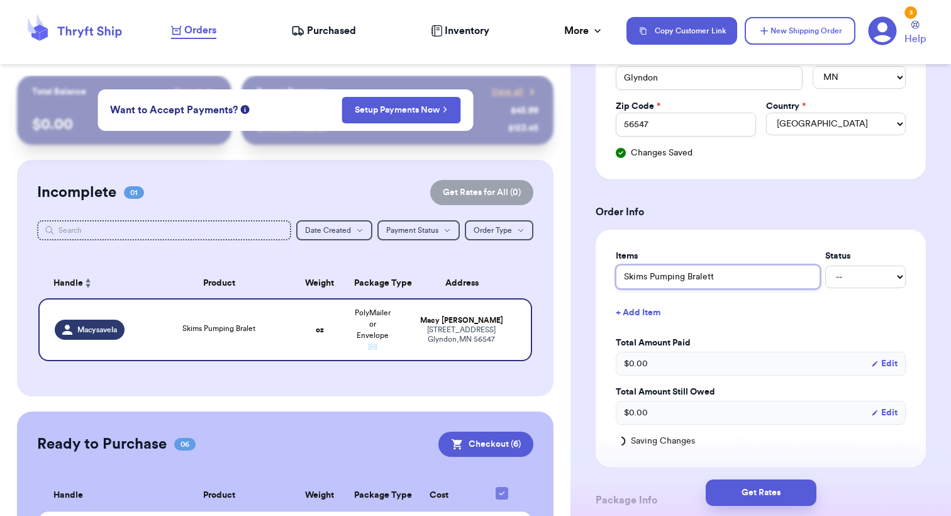
type input "Skims Pumping Bralette"
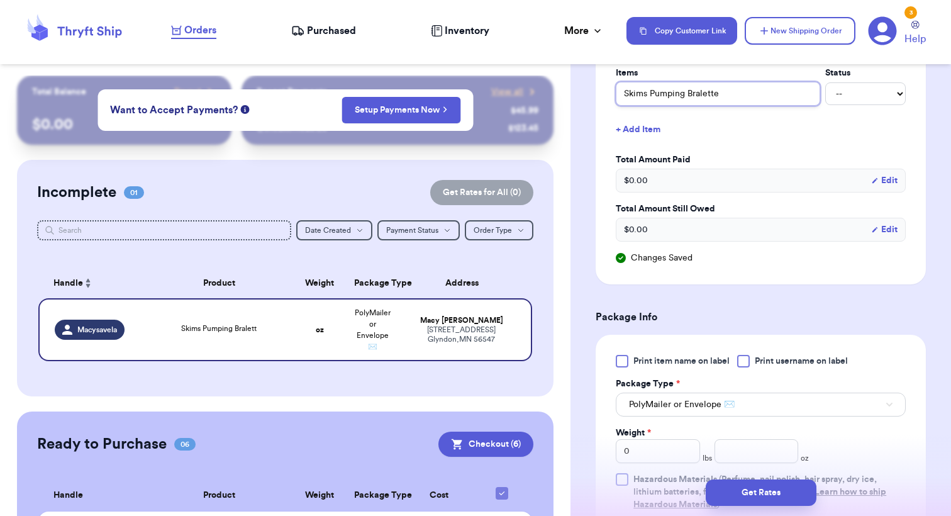
scroll to position [631, 0]
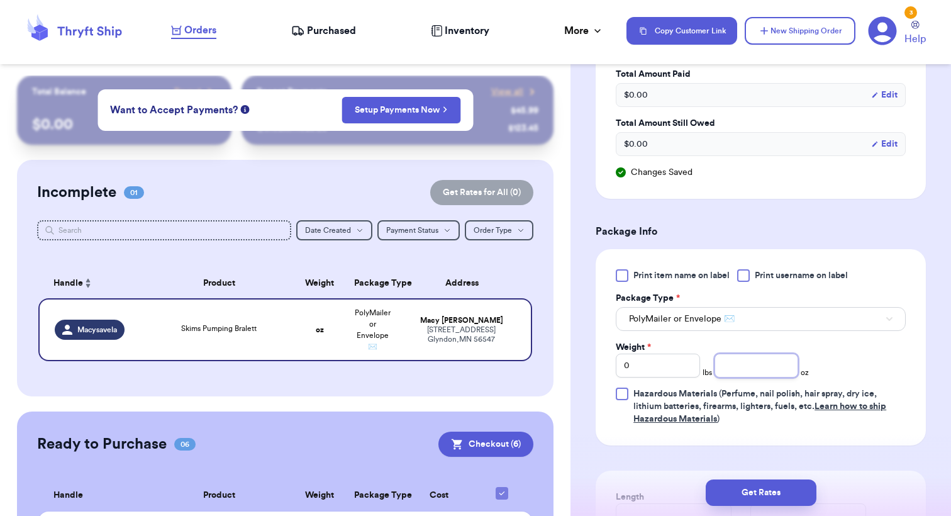
click at [764, 370] on input "number" at bounding box center [756, 365] width 84 height 24
click at [760, 489] on button "Get Rates" at bounding box center [760, 492] width 111 height 26
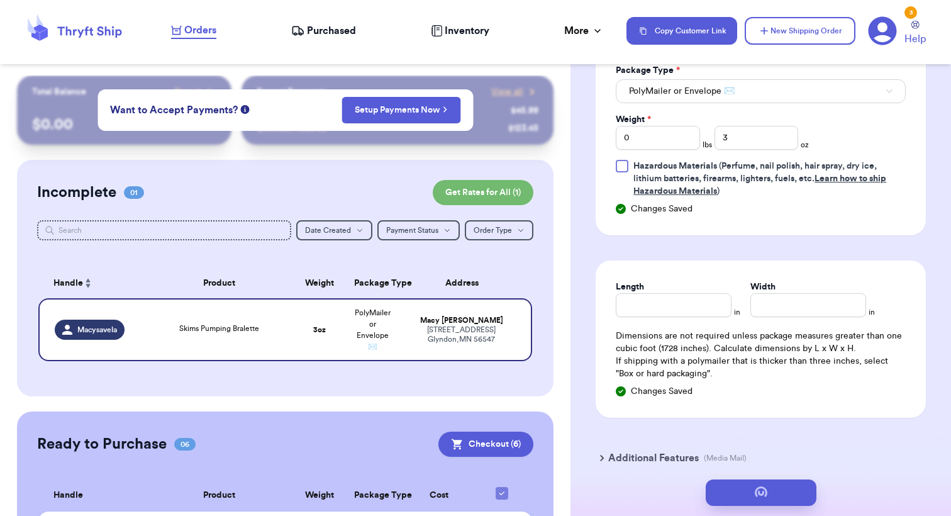
scroll to position [0, 0]
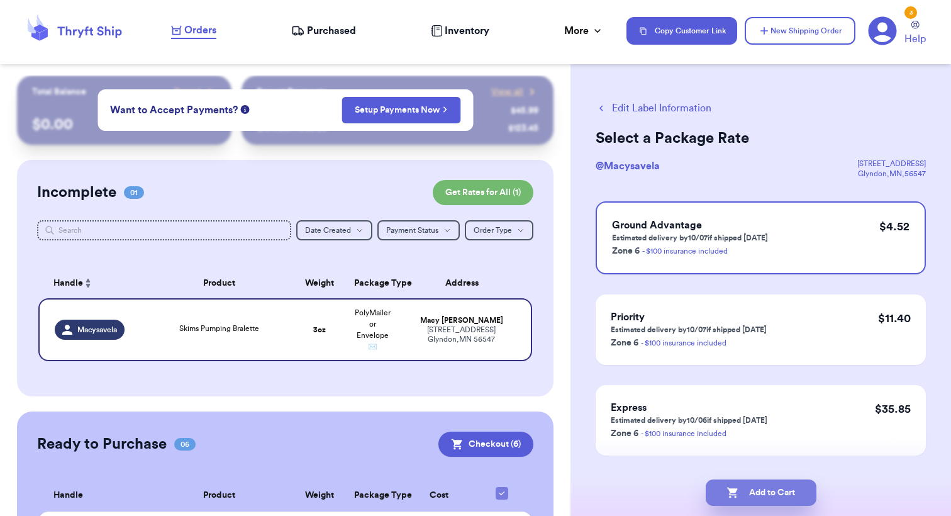
click at [751, 495] on button "Add to Cart" at bounding box center [760, 492] width 111 height 26
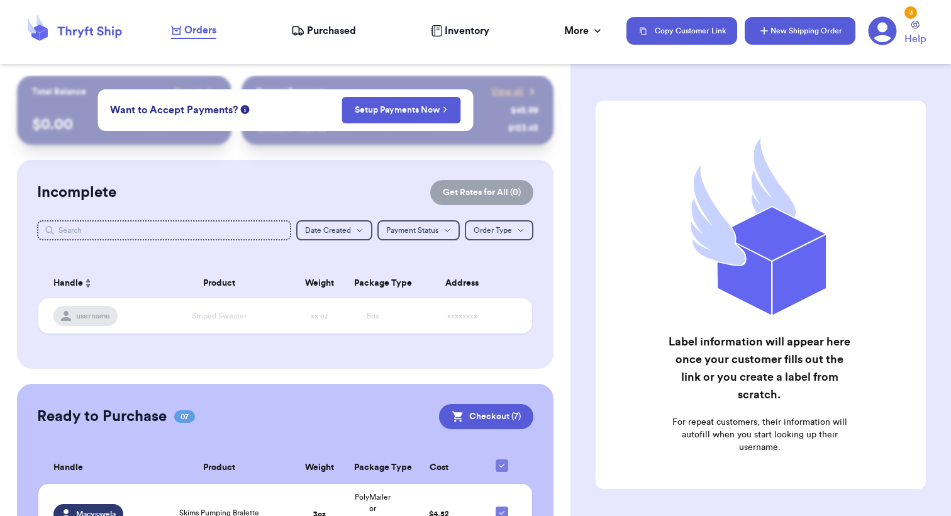
click at [808, 32] on button "New Shipping Order" at bounding box center [799, 31] width 111 height 28
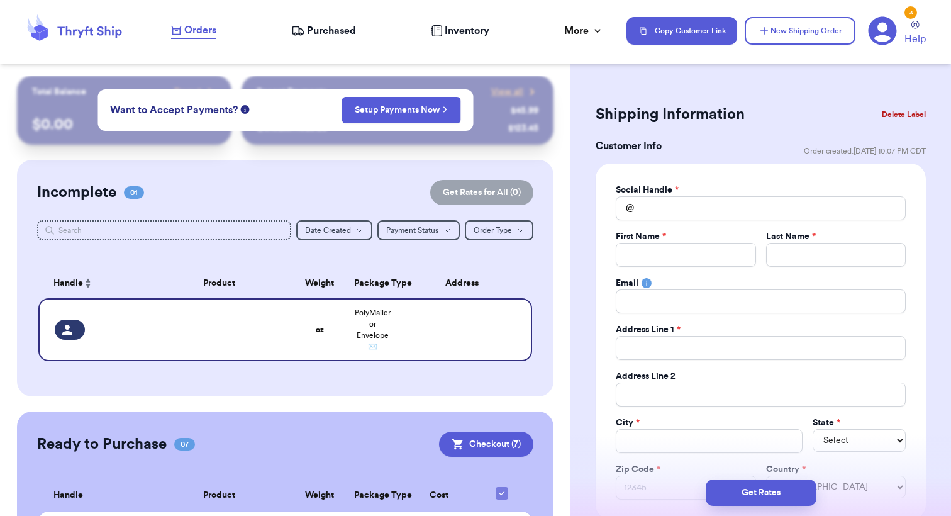
click at [698, 220] on div "Social Handle * @ First Name * Last Name * Email Address Line 1 * Address Line …" at bounding box center [760, 342] width 290 height 316
click at [696, 212] on input "Total Amount Paid" at bounding box center [760, 208] width 290 height 24
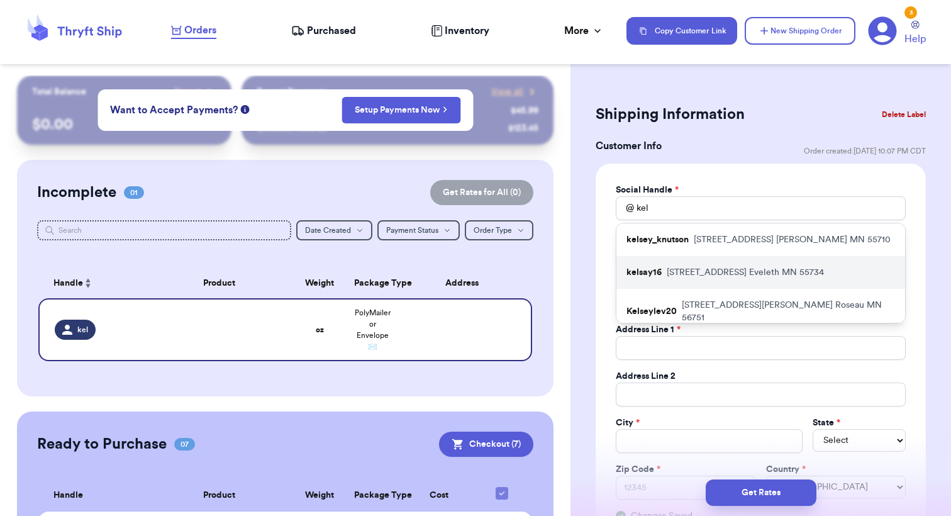
click at [704, 277] on p "[STREET_ADDRESS]" at bounding box center [744, 272] width 157 height 13
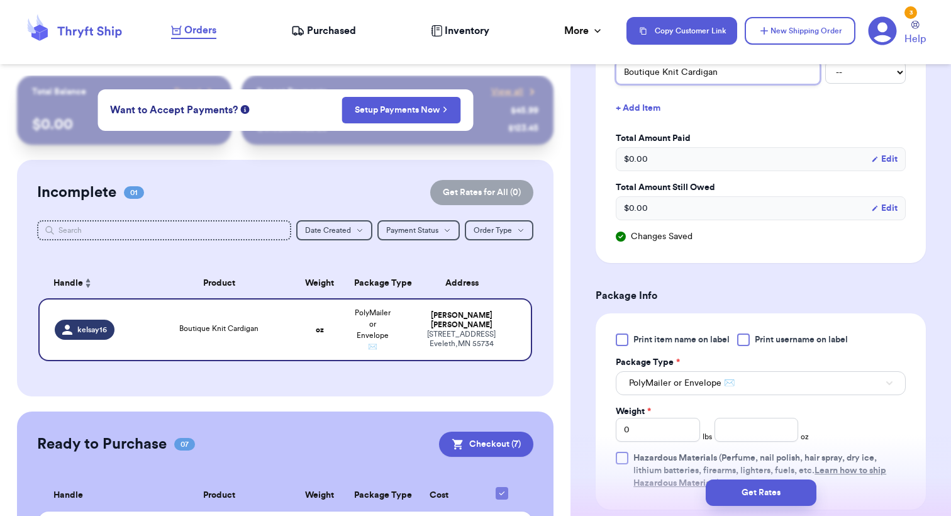
scroll to position [580, 0]
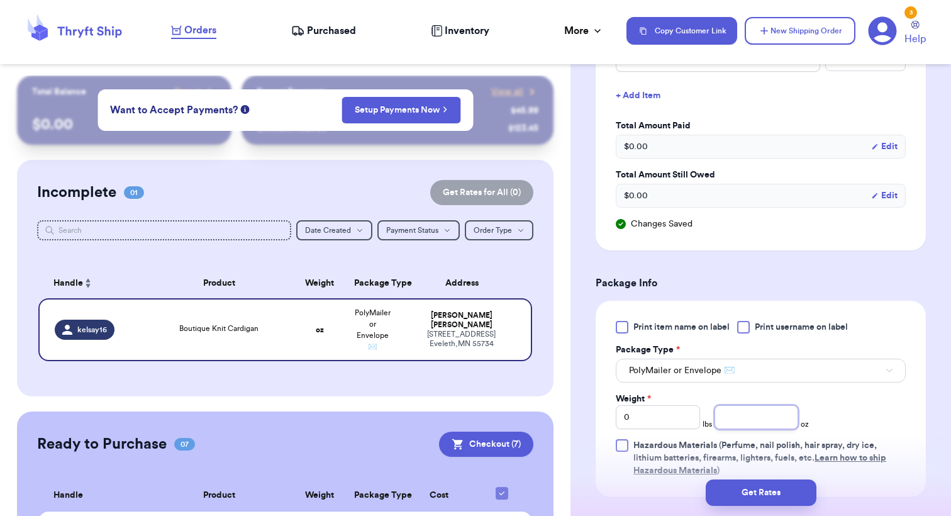
click at [744, 422] on input "number" at bounding box center [756, 417] width 84 height 24
click at [768, 497] on button "Get Rates" at bounding box center [760, 492] width 111 height 26
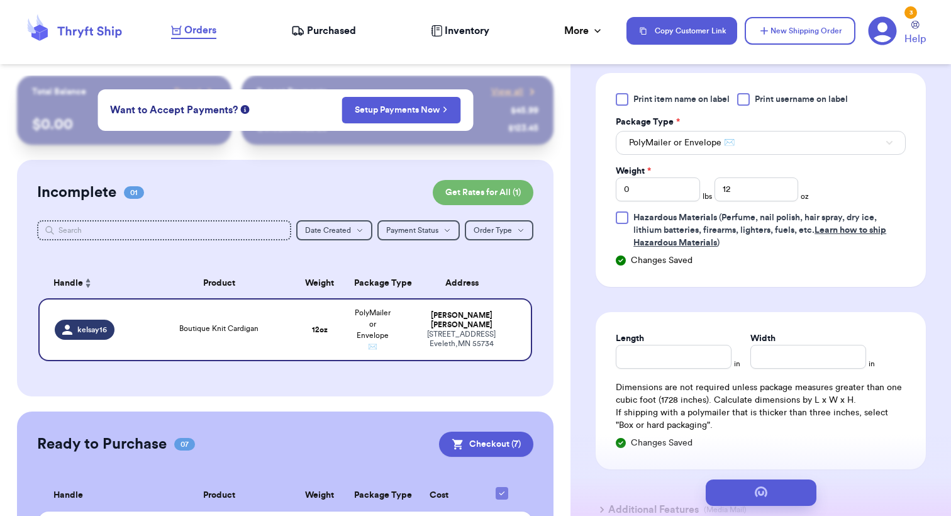
scroll to position [0, 0]
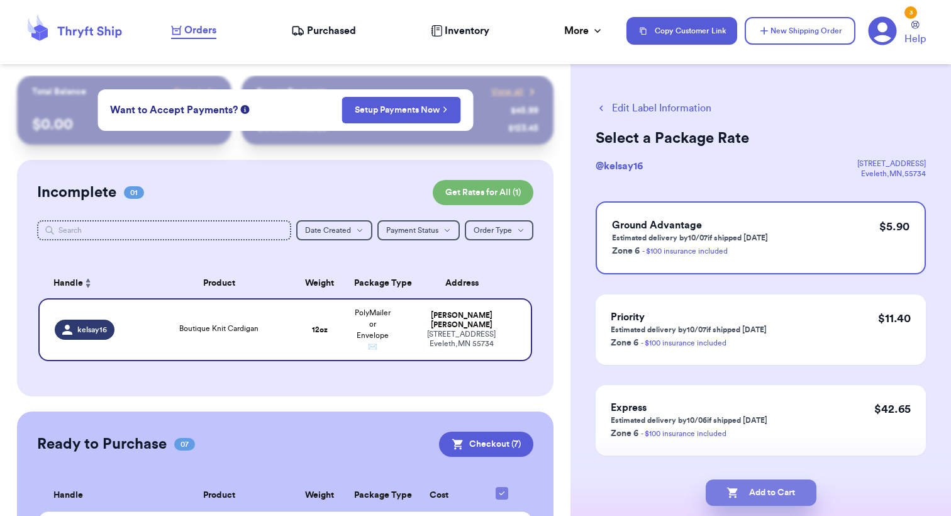
click at [765, 495] on button "Add to Cart" at bounding box center [760, 492] width 111 height 26
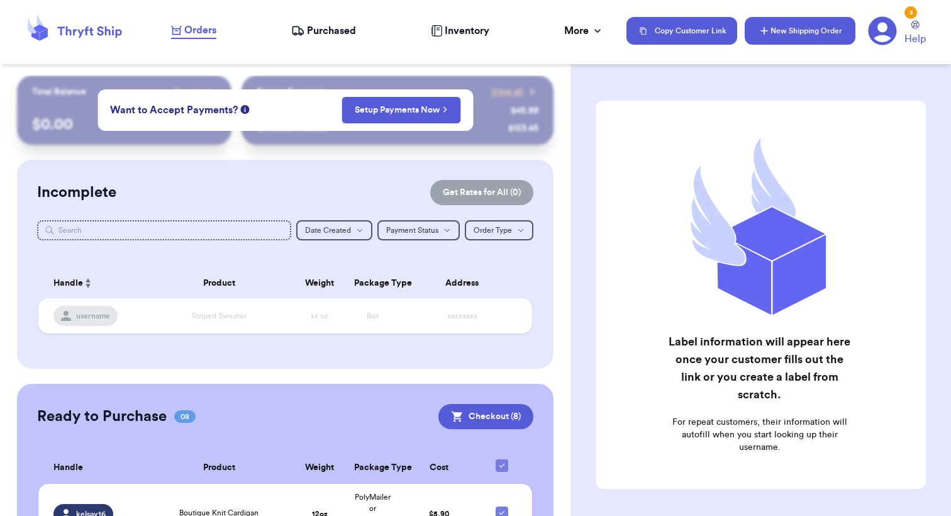
click at [791, 43] on button "New Shipping Order" at bounding box center [799, 31] width 111 height 28
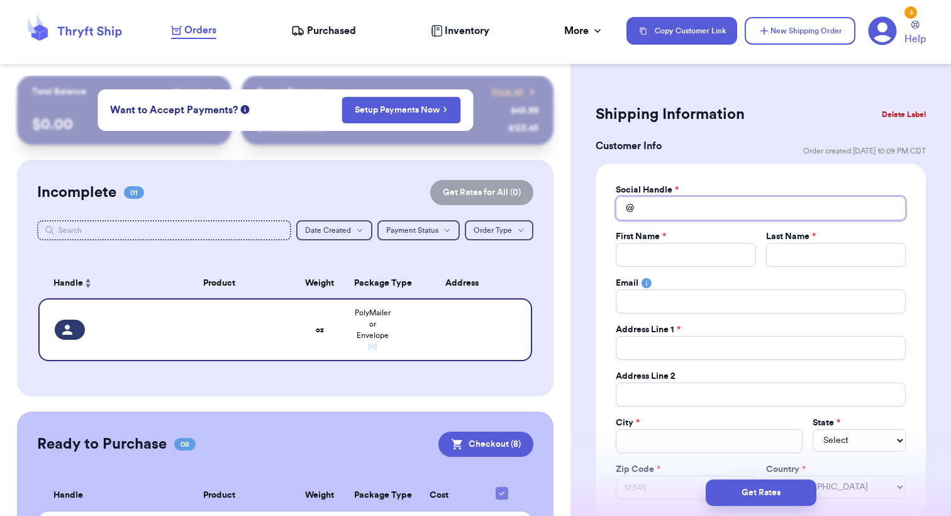
click at [701, 208] on input "Total Amount Paid" at bounding box center [760, 208] width 290 height 24
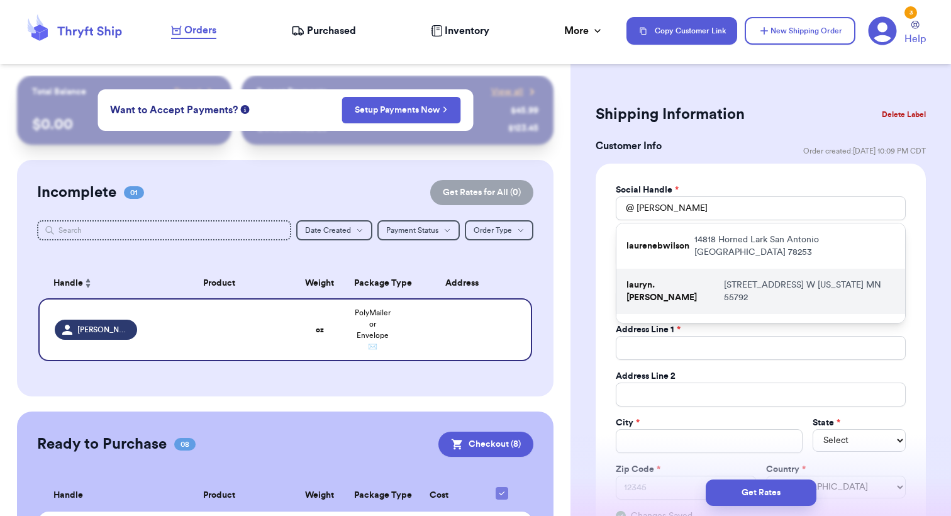
click at [694, 279] on div "lauryn.[PERSON_NAME] [STREET_ADDRESS] W [US_STATE][GEOGRAPHIC_DATA] 55792" at bounding box center [760, 290] width 289 height 45
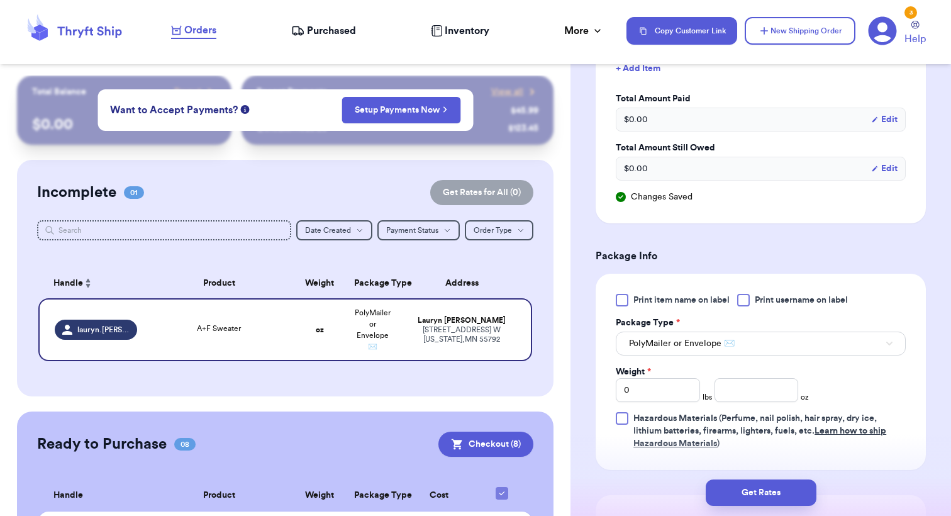
scroll to position [635, 0]
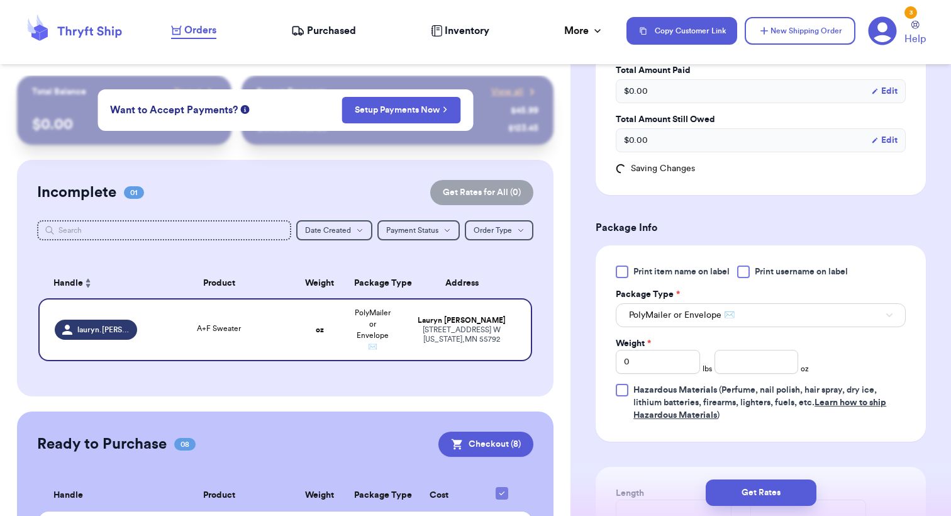
click at [739, 375] on div "Print item name on label Print username on label Package Type * PolyMailer or E…" at bounding box center [760, 343] width 290 height 156
click at [741, 362] on input "number" at bounding box center [756, 362] width 84 height 24
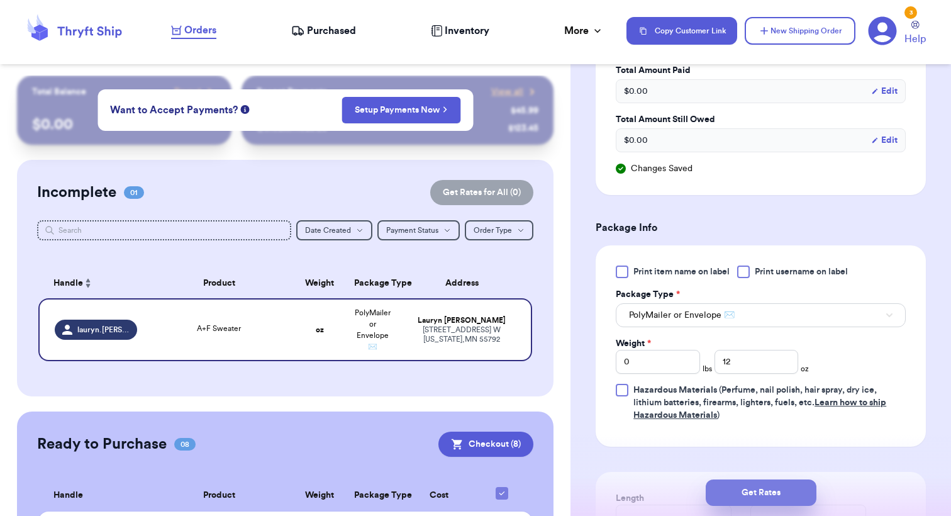
click at [743, 492] on button "Get Rates" at bounding box center [760, 492] width 111 height 26
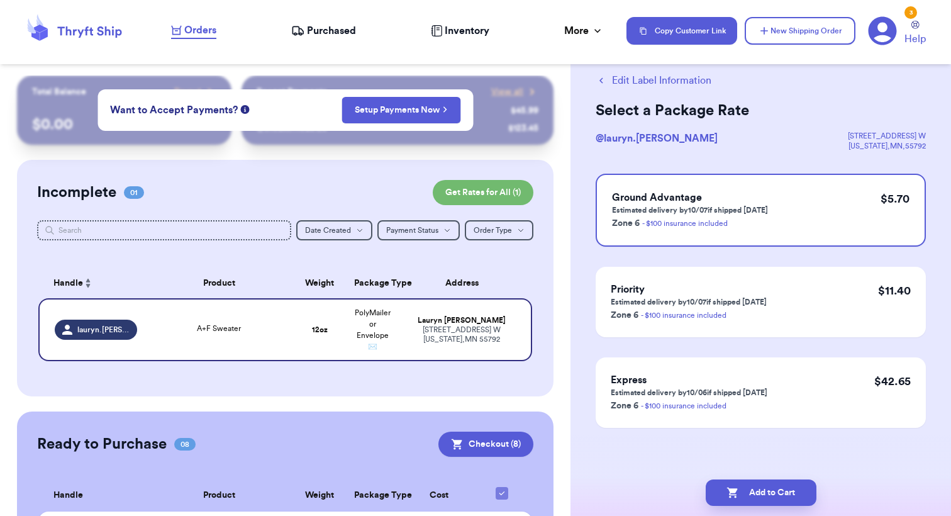
scroll to position [0, 0]
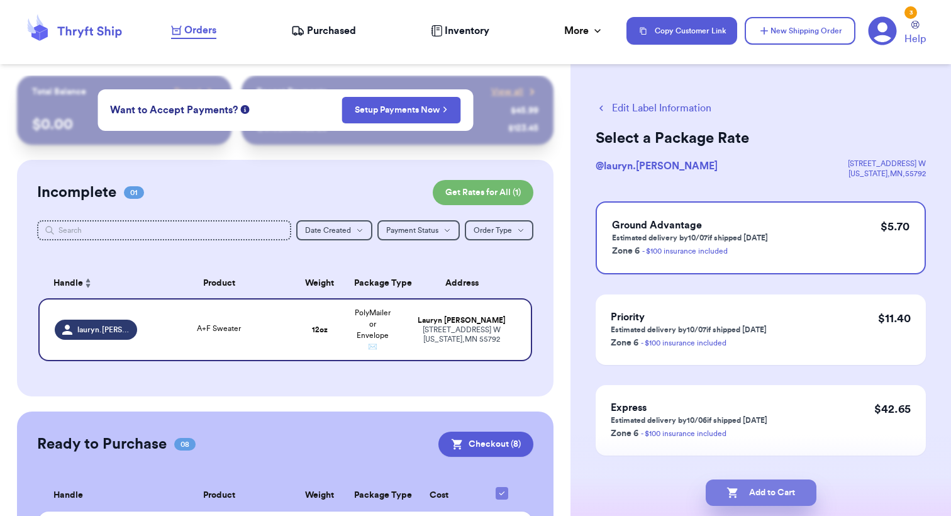
click at [758, 492] on button "Add to Cart" at bounding box center [760, 492] width 111 height 26
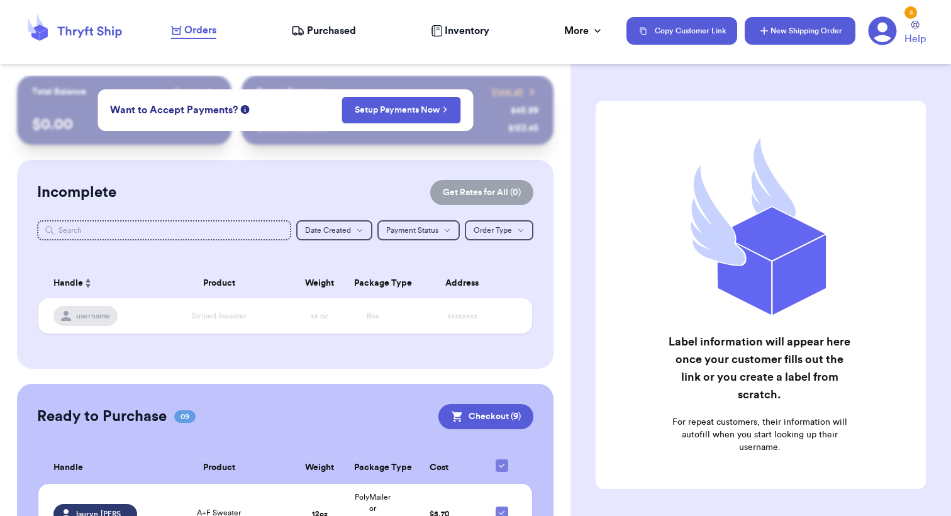
click at [807, 26] on button "New Shipping Order" at bounding box center [799, 31] width 111 height 28
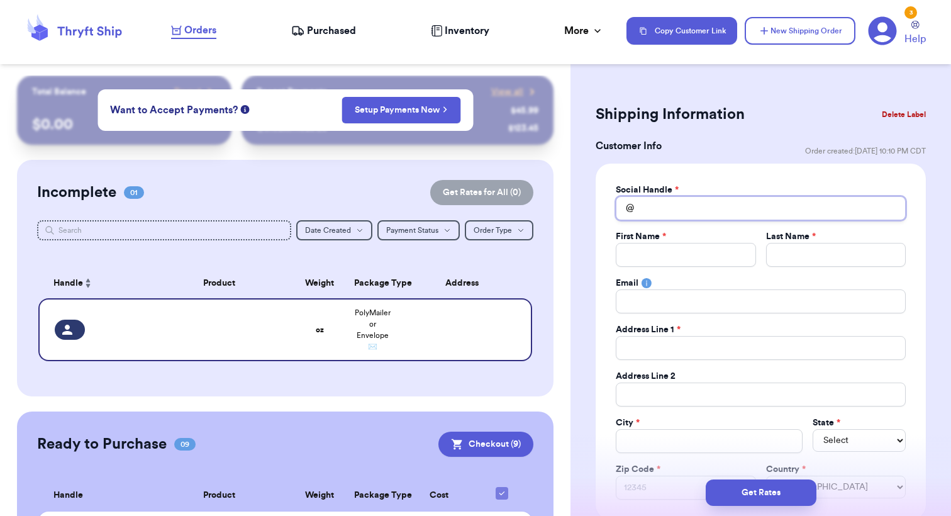
click at [723, 206] on input "Total Amount Paid" at bounding box center [760, 208] width 290 height 24
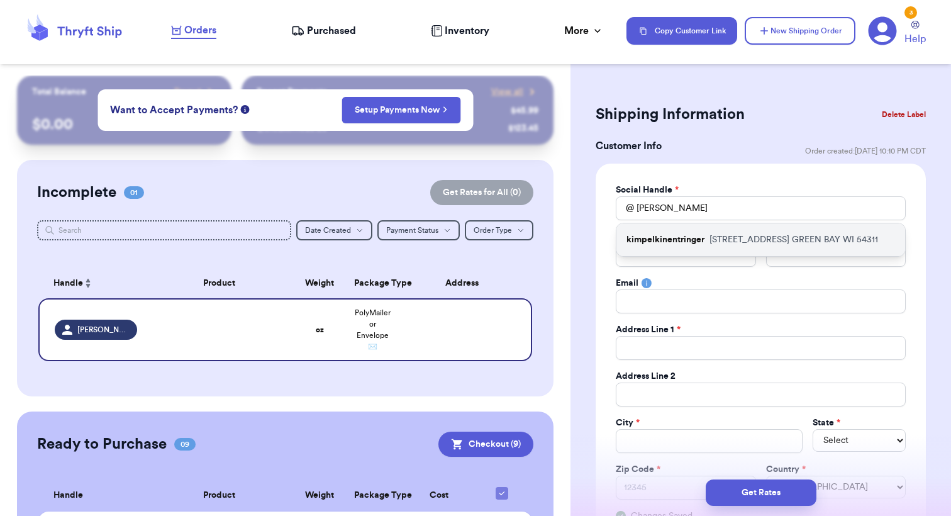
drag, startPoint x: 723, startPoint y: 206, endPoint x: 737, endPoint y: 239, distance: 35.5
click at [737, 239] on p "[STREET_ADDRESS]" at bounding box center [793, 239] width 168 height 13
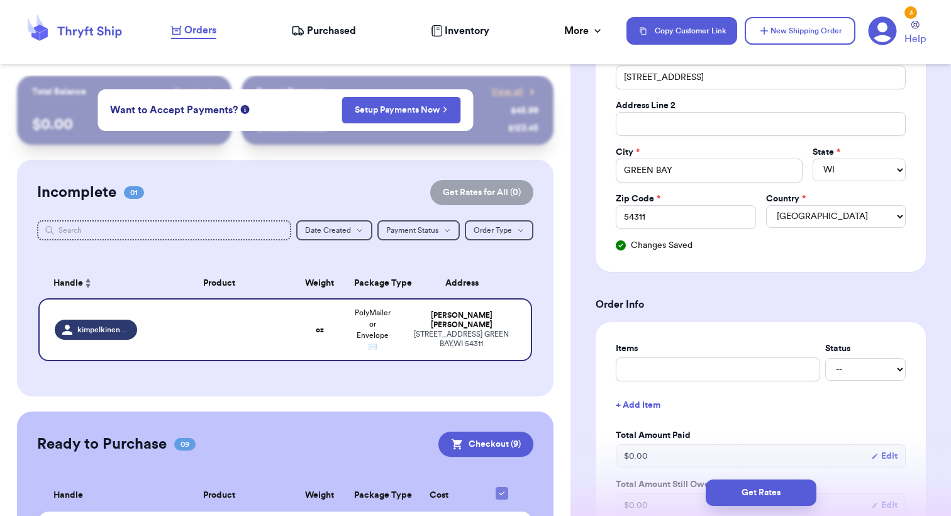
scroll to position [292, 0]
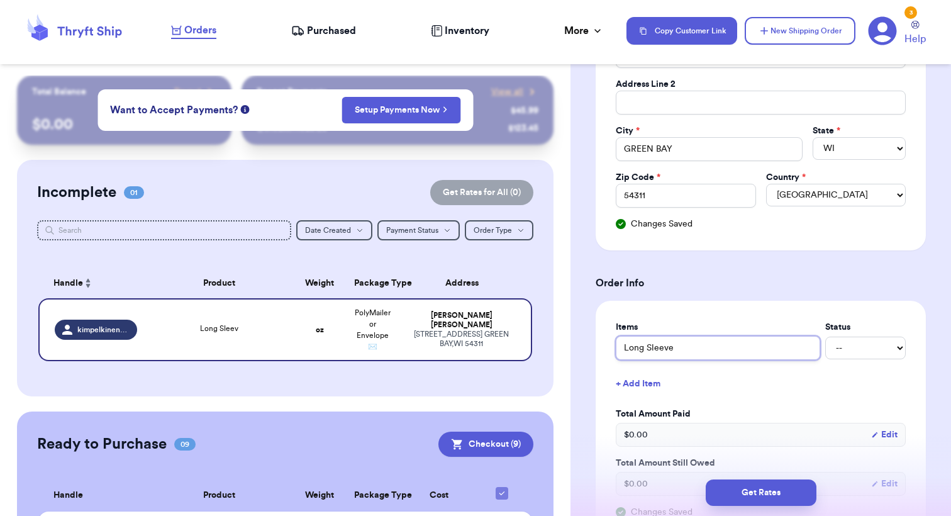
click at [623, 344] on input "Long Sleeve" at bounding box center [717, 348] width 204 height 24
click at [627, 387] on button "+ Add Item" at bounding box center [760, 384] width 300 height 28
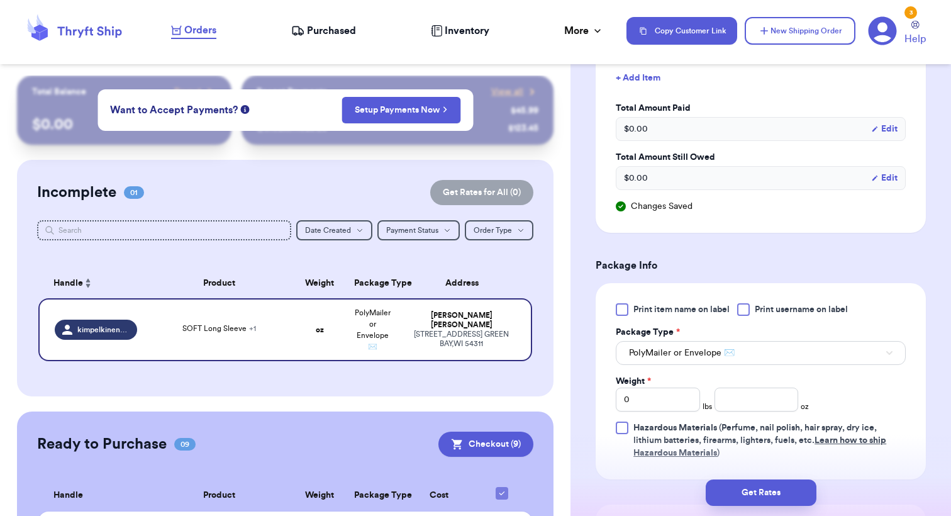
scroll to position [639, 0]
click at [667, 402] on input "0" at bounding box center [657, 399] width 84 height 24
click at [758, 396] on input "number" at bounding box center [756, 399] width 84 height 24
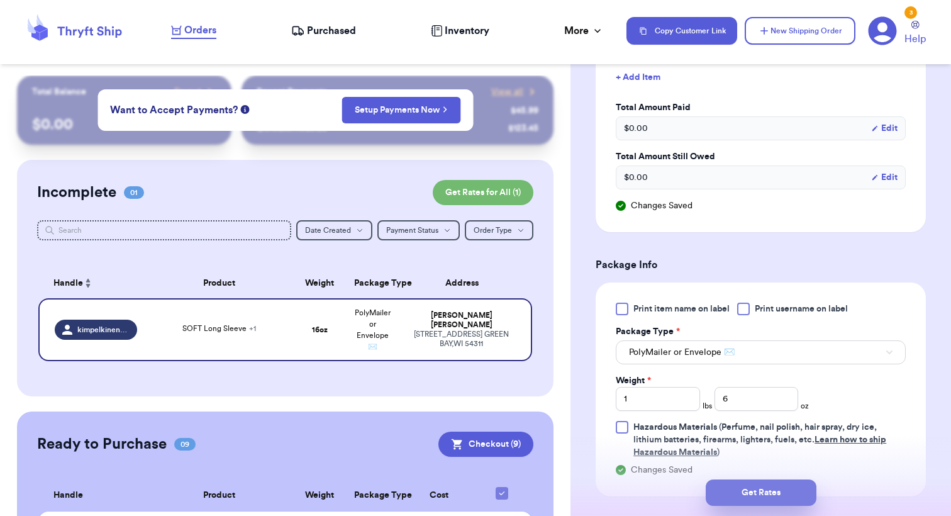
click at [754, 486] on button "Get Rates" at bounding box center [760, 492] width 111 height 26
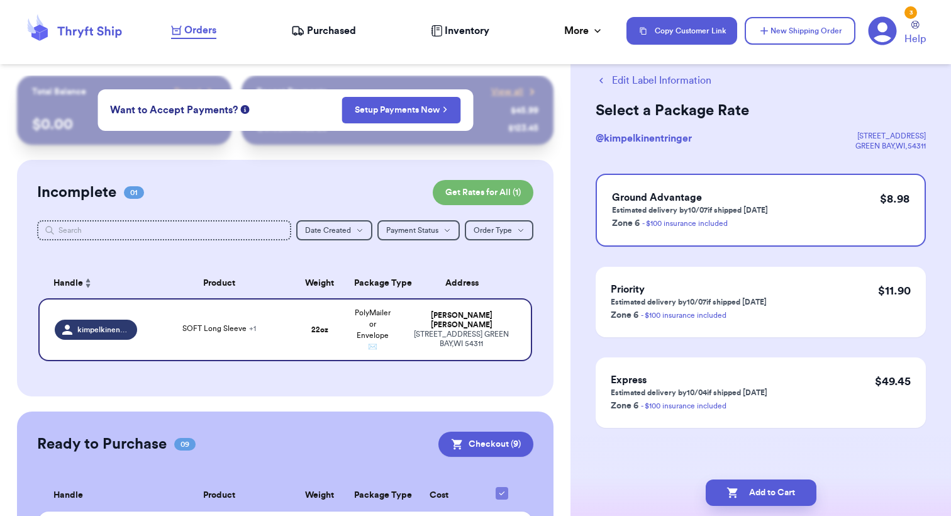
scroll to position [0, 0]
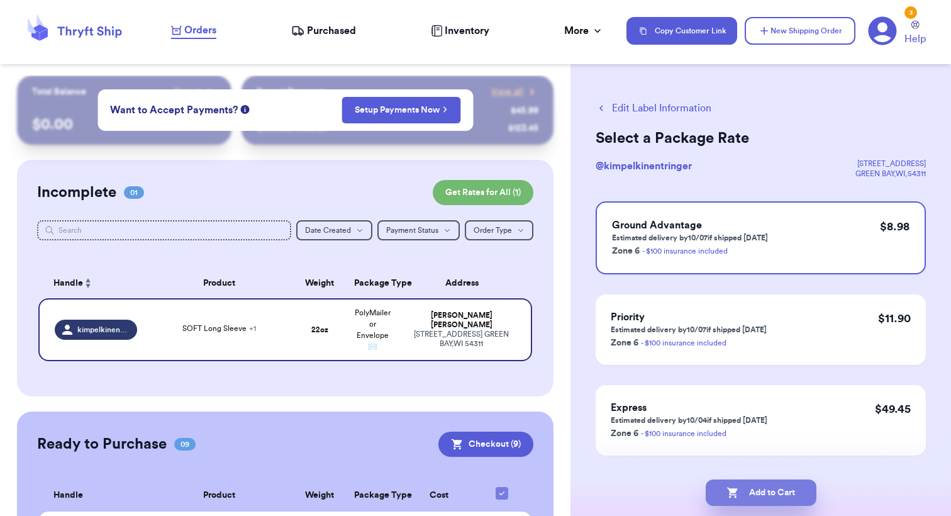
click at [760, 498] on button "Add to Cart" at bounding box center [760, 492] width 111 height 26
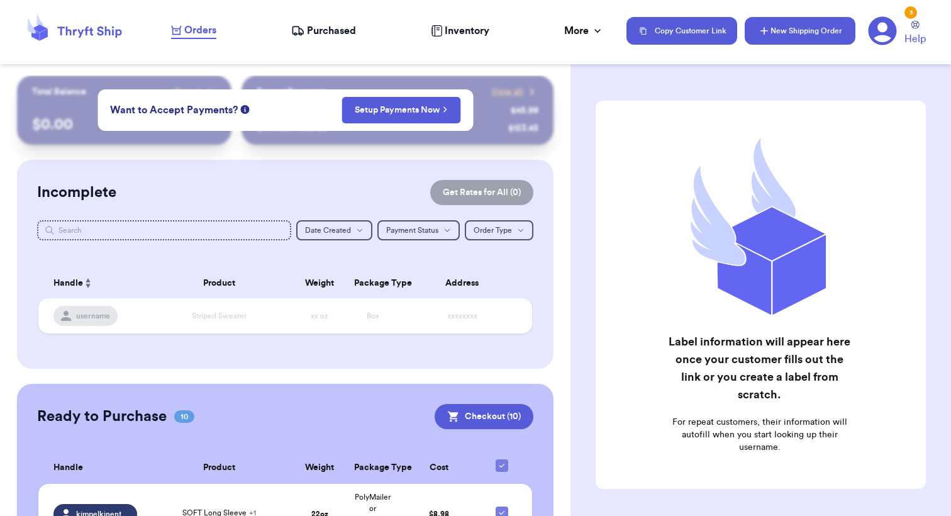
click at [822, 38] on button "New Shipping Order" at bounding box center [799, 31] width 111 height 28
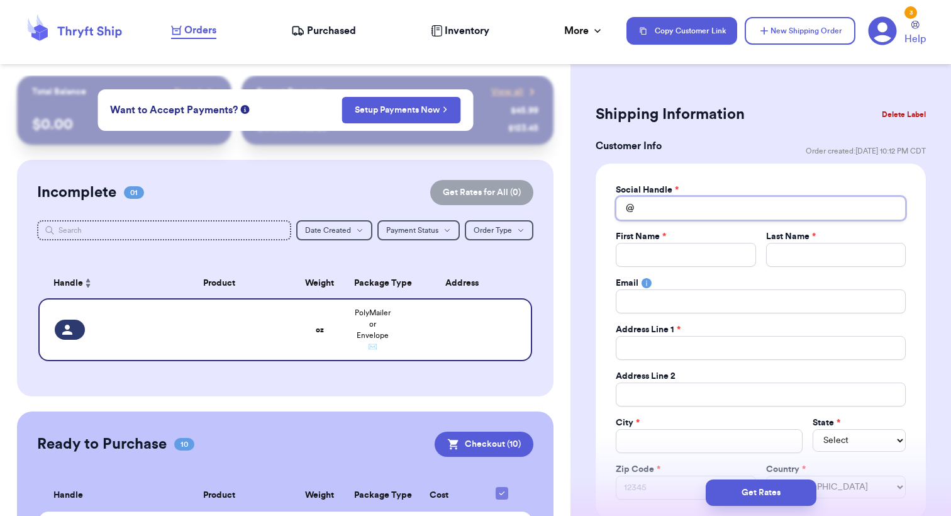
click at [695, 215] on input "Total Amount Paid" at bounding box center [760, 208] width 290 height 24
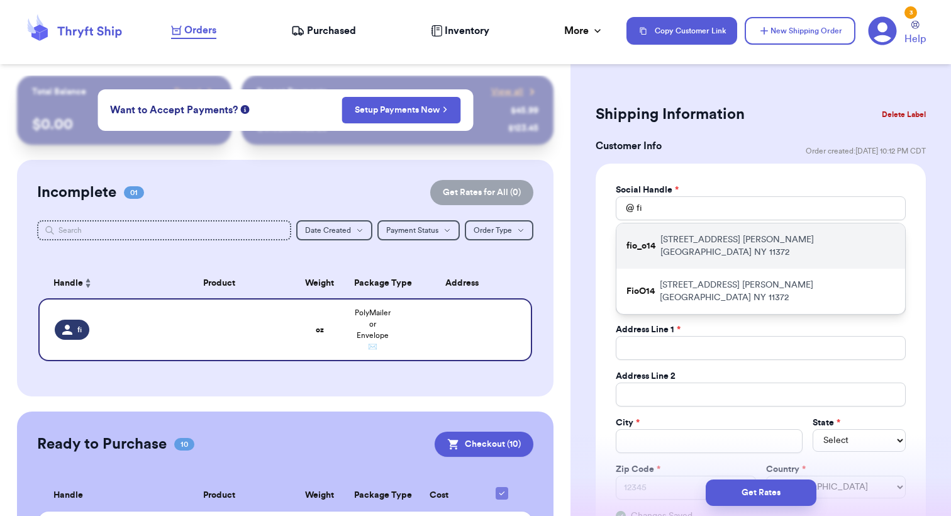
click at [728, 235] on p "[STREET_ADDRESS][PERSON_NAME]" at bounding box center [777, 245] width 234 height 25
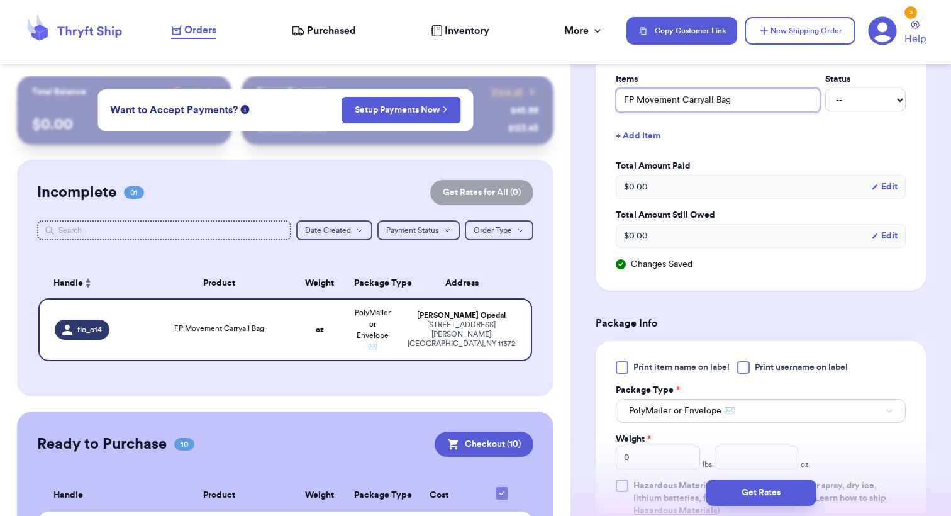
scroll to position [572, 0]
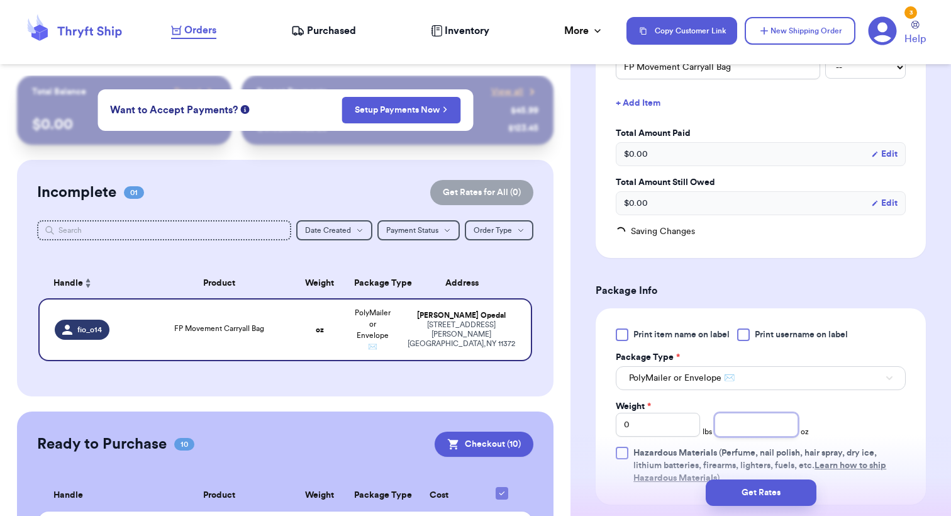
click at [748, 427] on input "number" at bounding box center [756, 424] width 84 height 24
click at [769, 492] on button "Get Rates" at bounding box center [760, 492] width 111 height 26
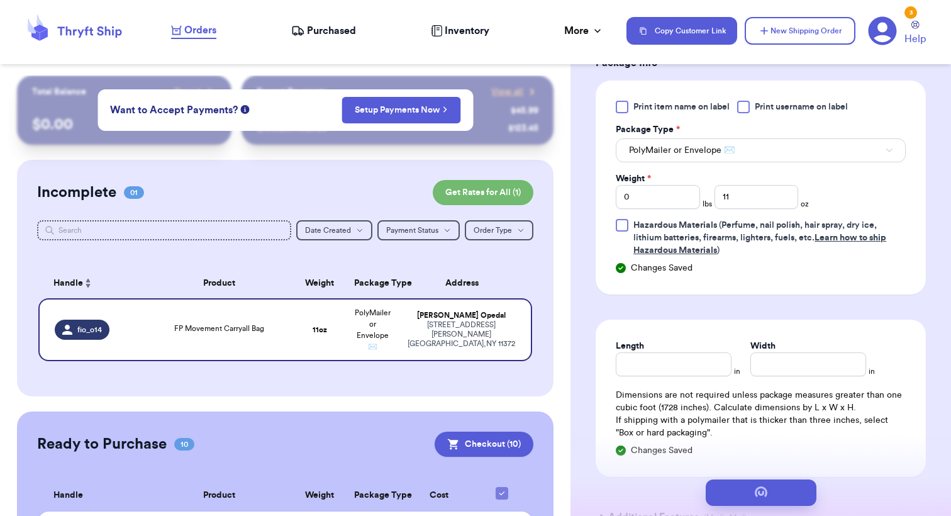
scroll to position [0, 0]
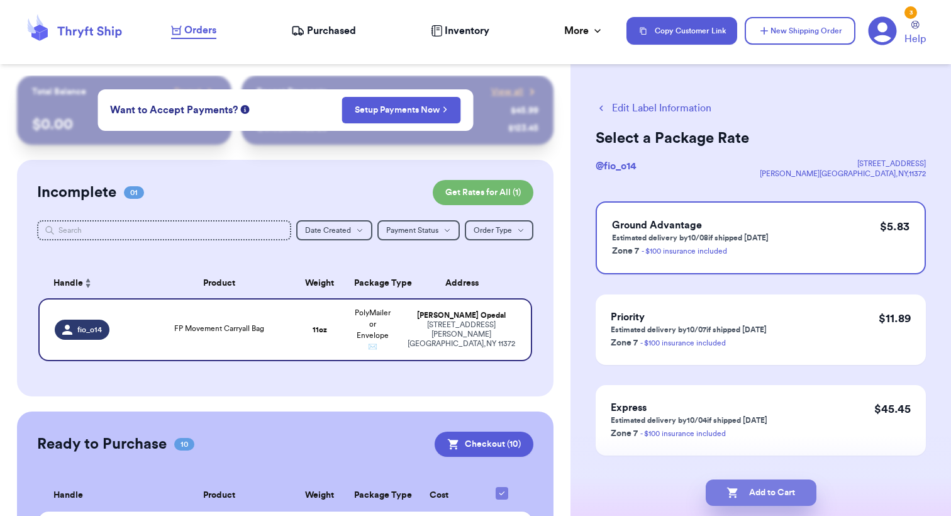
click at [773, 488] on button "Add to Cart" at bounding box center [760, 492] width 111 height 26
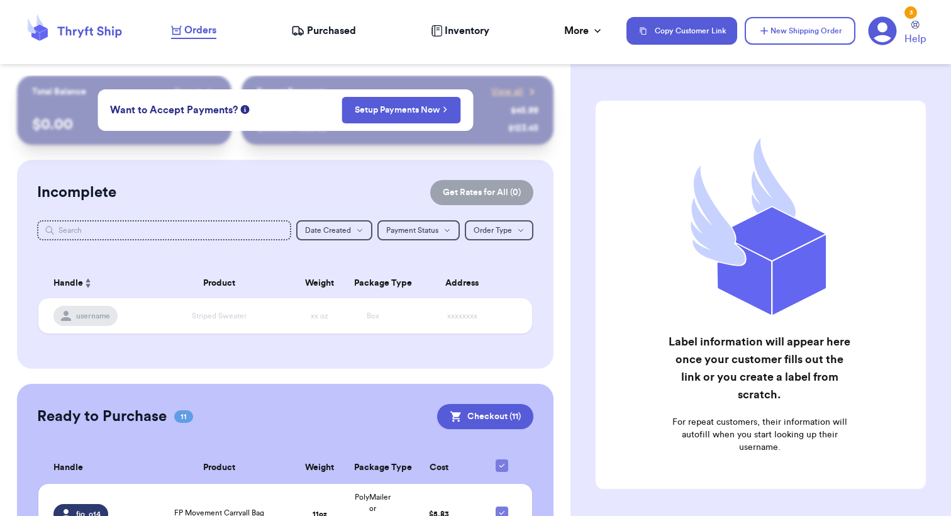
click at [339, 33] on span "Purchased" at bounding box center [331, 30] width 49 height 15
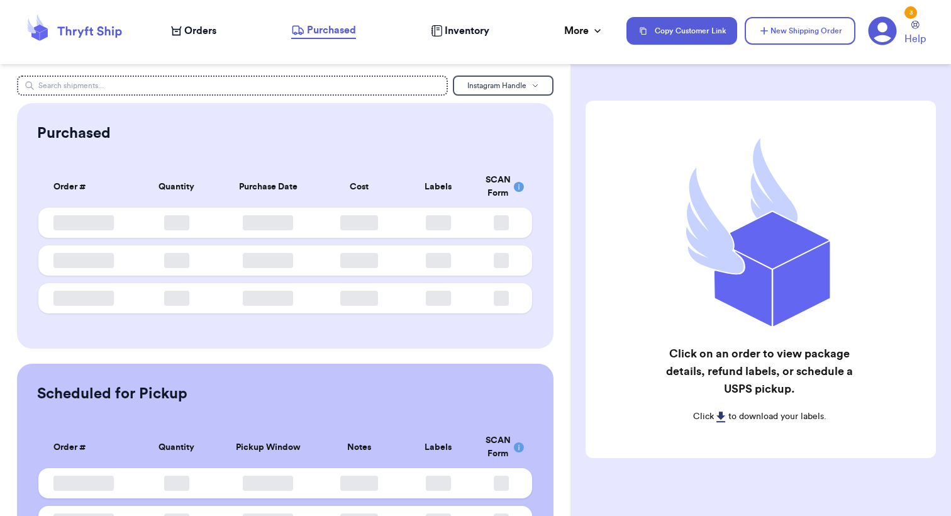
click at [194, 31] on span "Orders" at bounding box center [200, 30] width 32 height 15
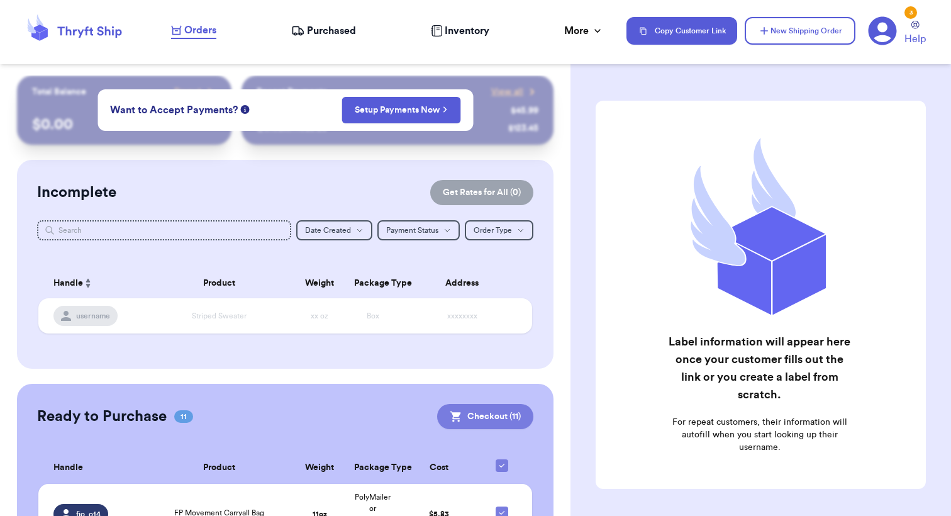
click at [495, 414] on button "Checkout ( 11 )" at bounding box center [485, 416] width 96 height 25
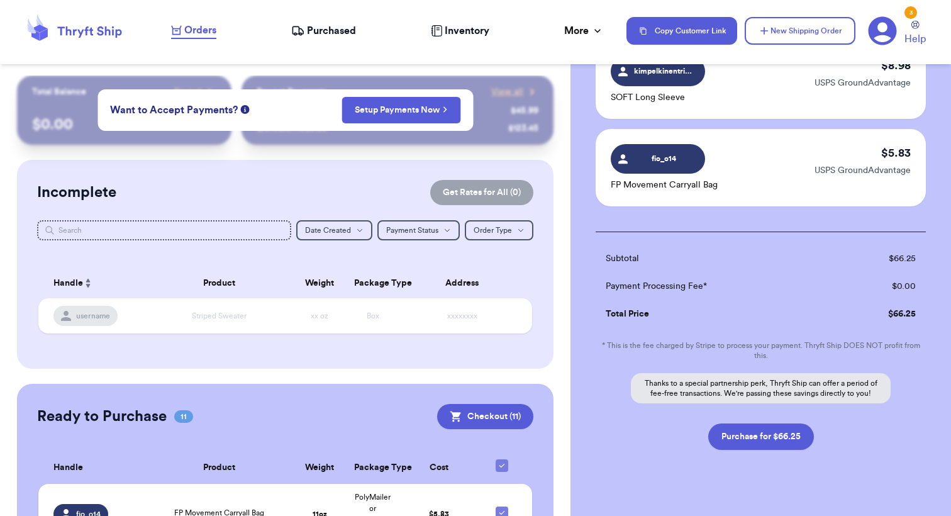
scroll to position [923, 0]
click at [773, 424] on button "Purchase for $66.25" at bounding box center [761, 437] width 106 height 26
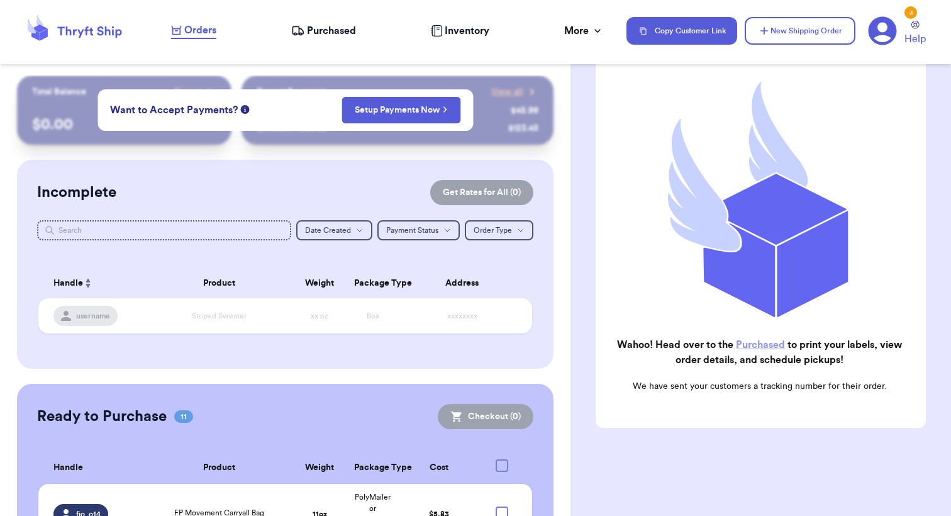
scroll to position [113, 0]
click at [334, 43] on nav "Orders Purchased Inventory More Stats Completed Orders Payments Payouts Copy Cu…" at bounding box center [554, 30] width 792 height 41
click at [329, 33] on span "Purchased" at bounding box center [331, 30] width 49 height 15
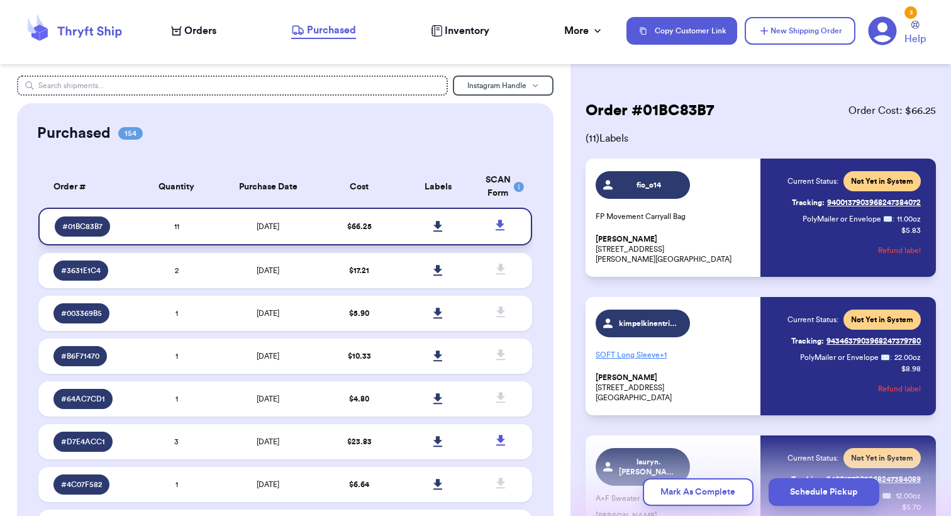
click at [437, 228] on icon at bounding box center [437, 226] width 9 height 11
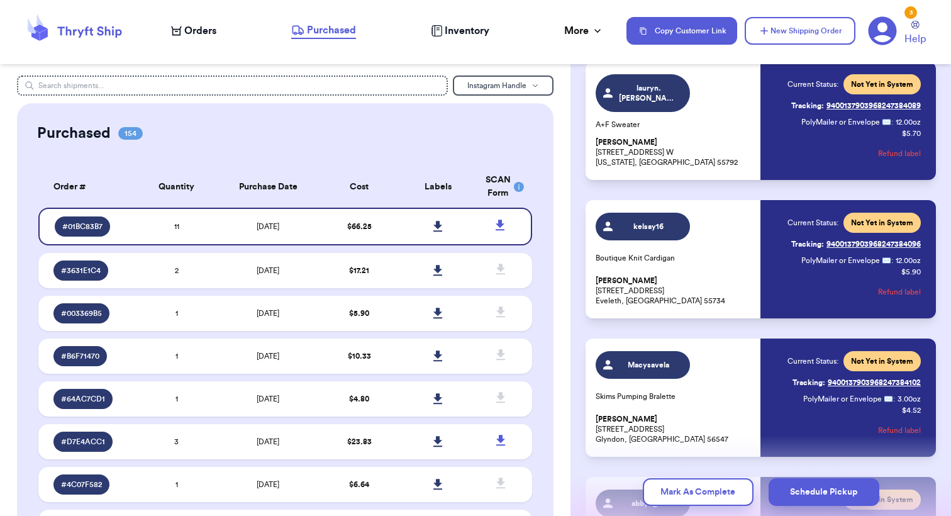
scroll to position [386, 0]
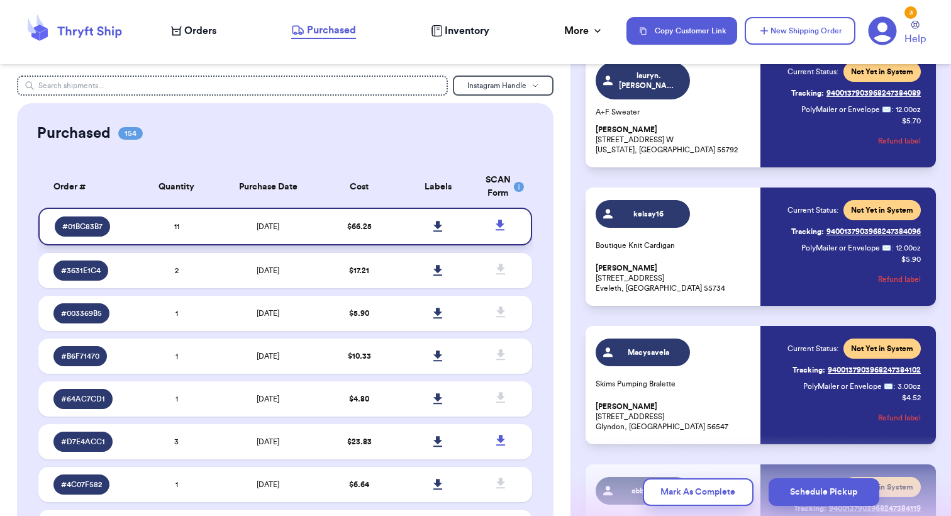
click at [438, 230] on icon at bounding box center [437, 226] width 9 height 11
click at [825, 492] on button "Schedule Pickup" at bounding box center [823, 492] width 111 height 28
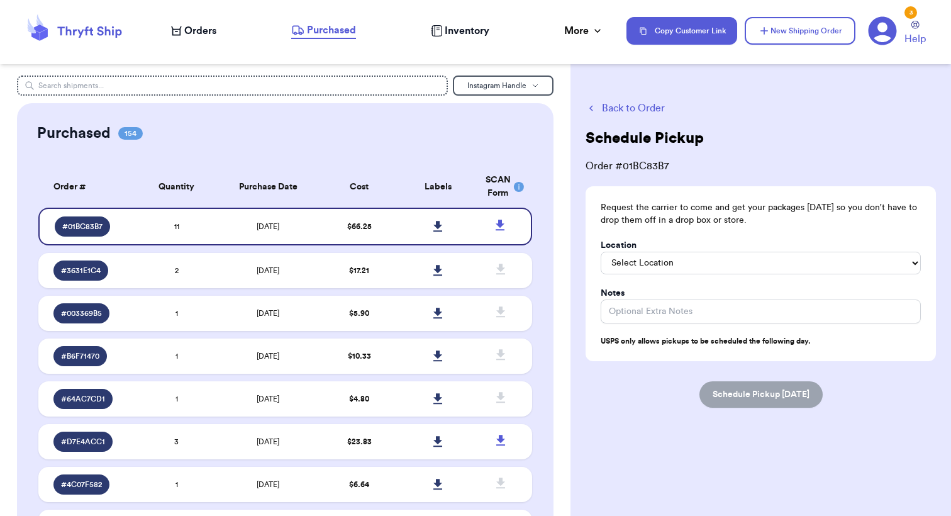
scroll to position [0, 0]
click at [681, 302] on input "Location" at bounding box center [760, 311] width 320 height 24
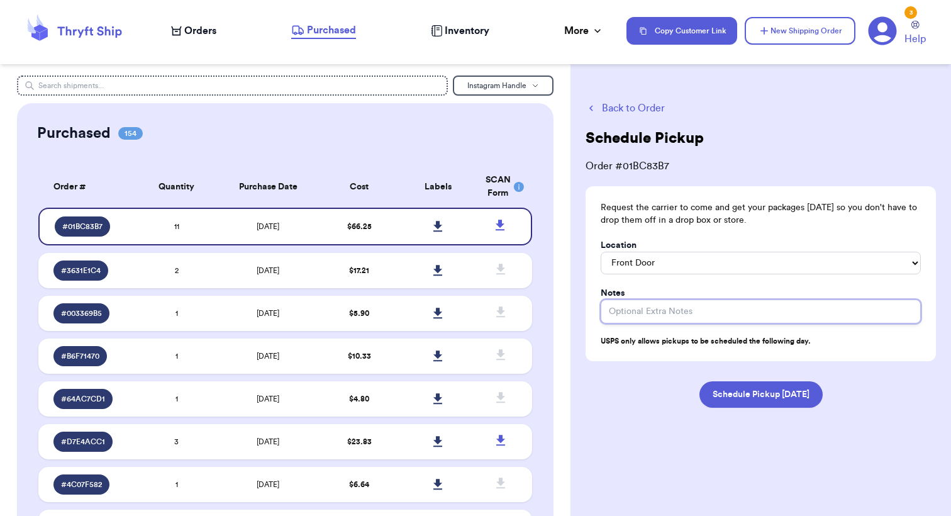
click at [654, 306] on input "Location" at bounding box center [760, 311] width 320 height 24
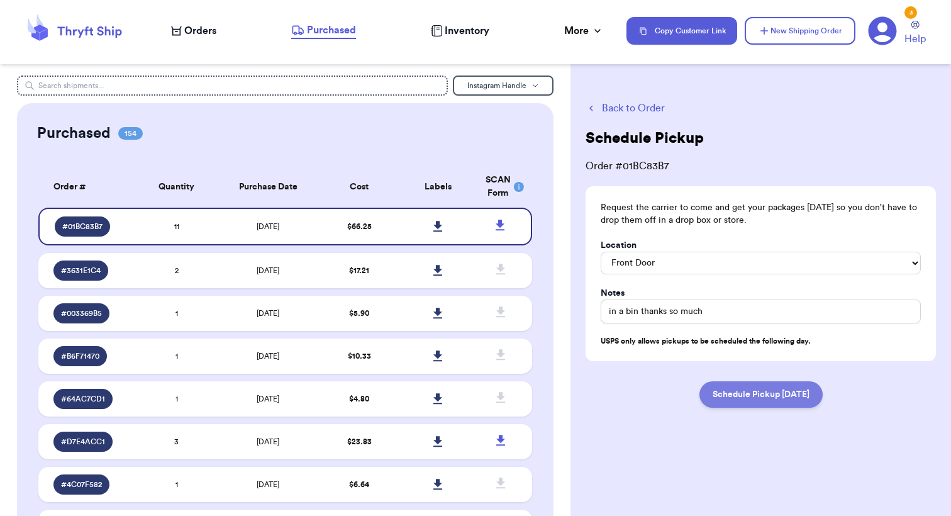
click at [744, 388] on button "Schedule Pickup [DATE]" at bounding box center [760, 394] width 123 height 26
